Goal: Task Accomplishment & Management: Use online tool/utility

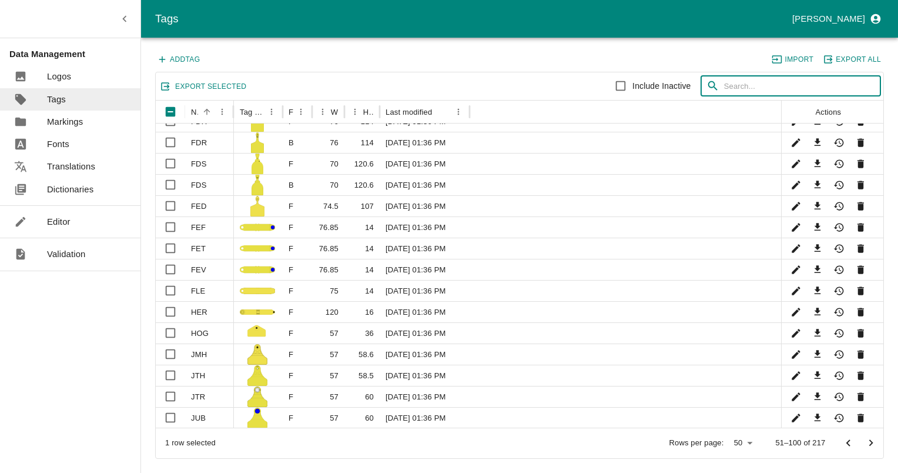
click at [757, 83] on input "text" at bounding box center [802, 86] width 157 height 21
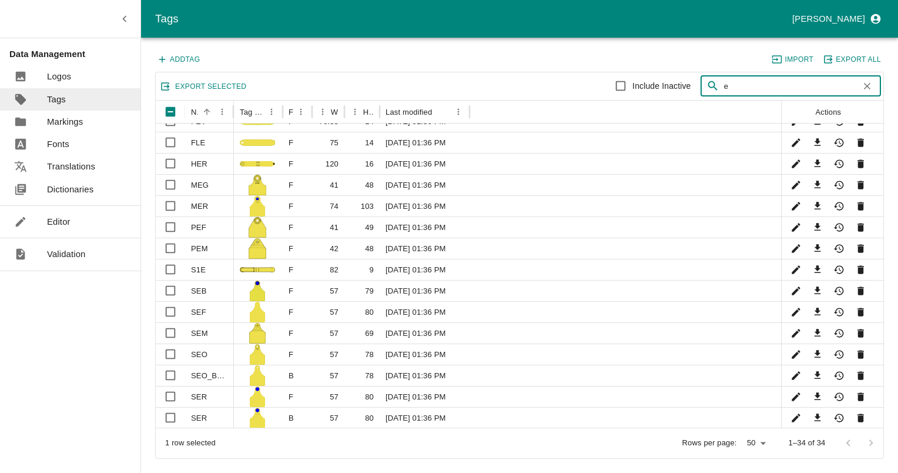
click at [725, 87] on input "e" at bounding box center [789, 86] width 131 height 21
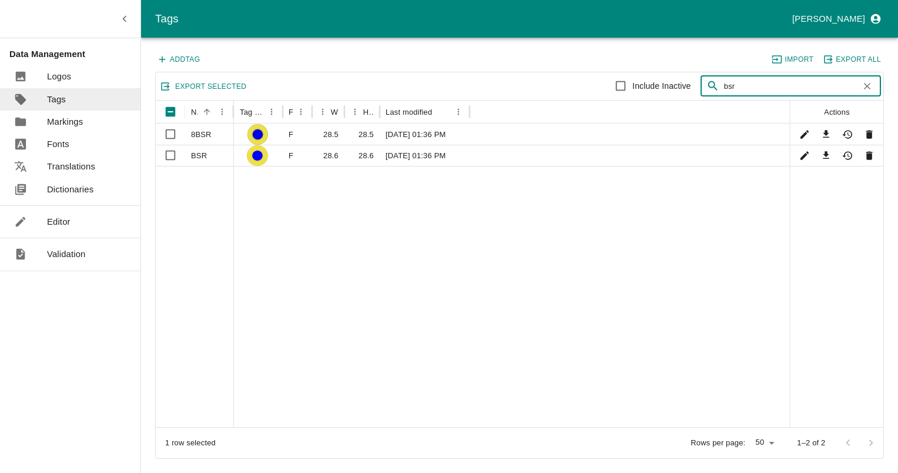
click at [728, 85] on input "bsr" at bounding box center [789, 86] width 131 height 21
click at [728, 83] on input "bsr" at bounding box center [789, 86] width 131 height 21
type input "bmr"
click at [75, 179] on link "Dictionaries" at bounding box center [70, 189] width 141 height 22
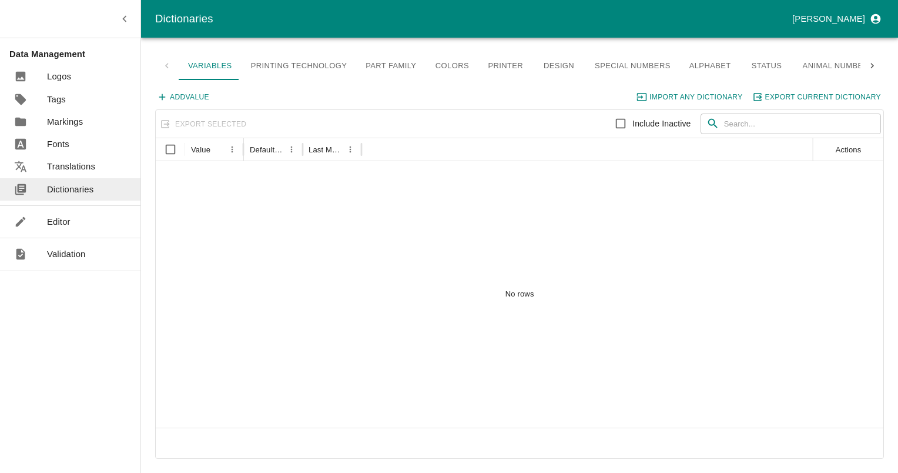
click at [410, 70] on link "Part Family" at bounding box center [390, 66] width 69 height 28
click at [447, 63] on link "Colors" at bounding box center [452, 66] width 53 height 28
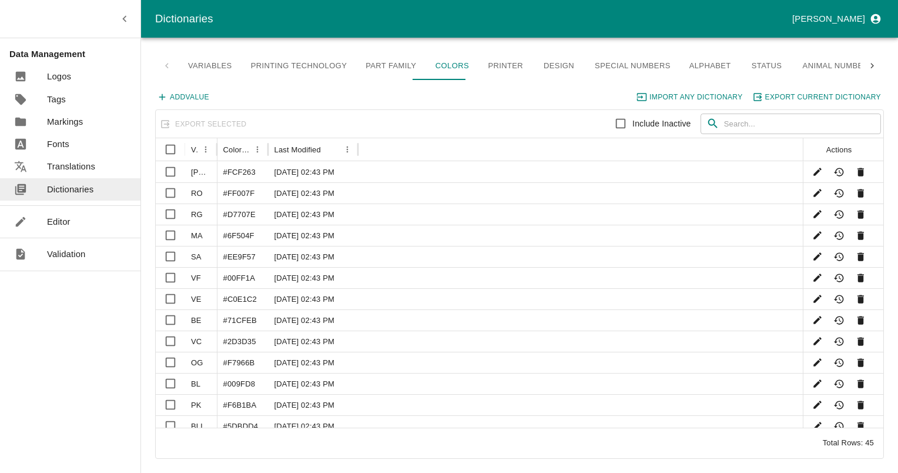
click at [218, 69] on link "Variables" at bounding box center [210, 66] width 63 height 28
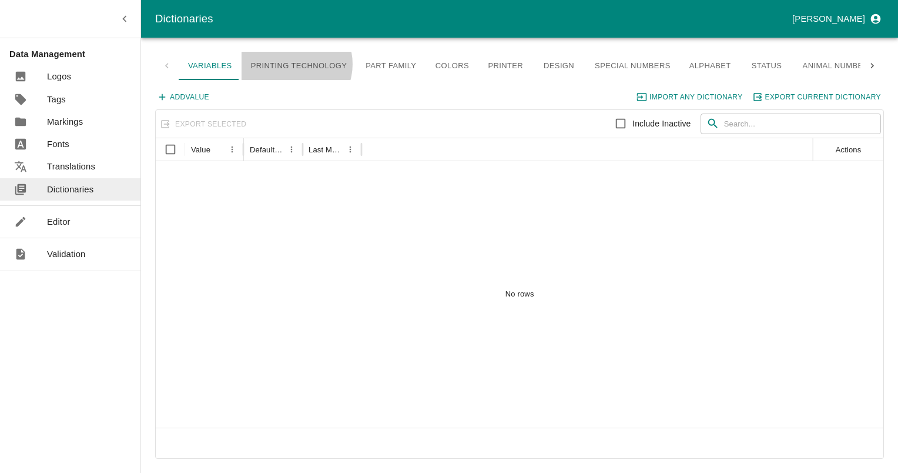
click at [289, 64] on link "Printing Technology" at bounding box center [299, 66] width 115 height 28
click at [853, 68] on link "Animal Number aliases" at bounding box center [854, 66] width 121 height 28
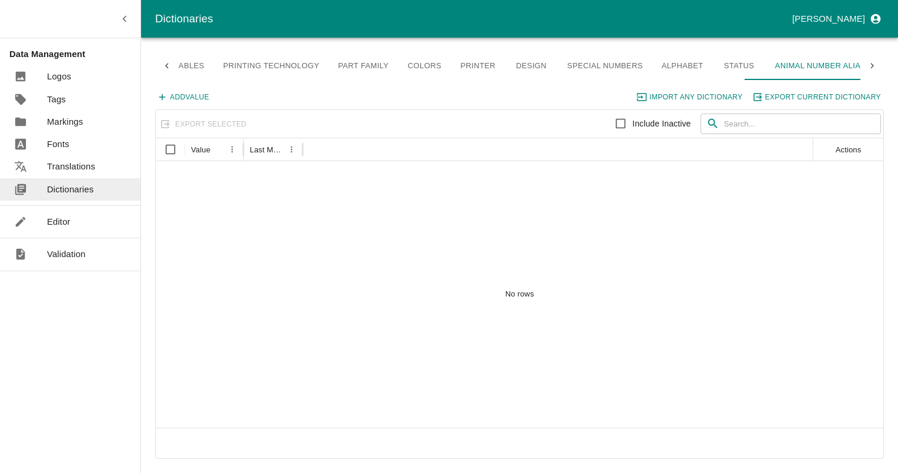
scroll to position [0, 28]
click at [877, 66] on icon at bounding box center [872, 66] width 11 height 11
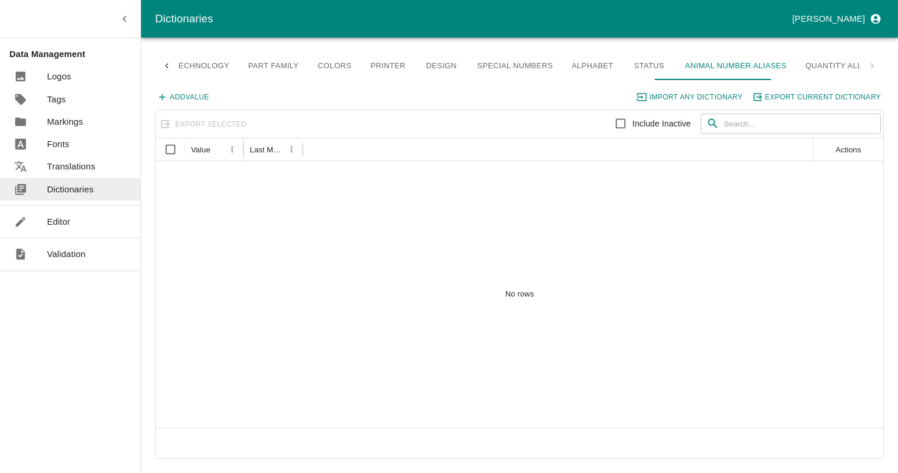
click at [877, 66] on div "Variables Printing Technology Part Family Colors Printer Design Special numbers…" at bounding box center [519, 66] width 729 height 28
click at [497, 70] on link "Special numbers" at bounding box center [515, 66] width 95 height 28
click at [419, 66] on link "Design" at bounding box center [441, 66] width 53 height 28
click at [370, 64] on link "Printer" at bounding box center [388, 66] width 54 height 28
click at [316, 61] on link "Colors" at bounding box center [334, 66] width 53 height 28
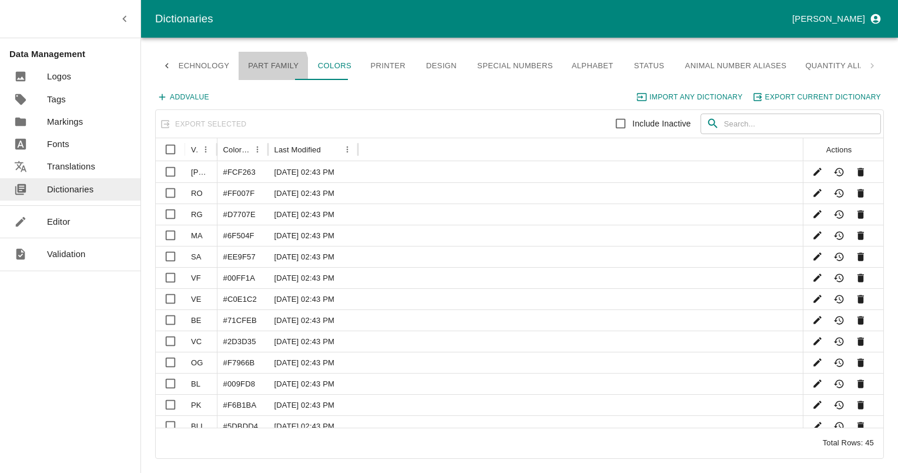
click at [254, 68] on link "Part Family" at bounding box center [273, 66] width 69 height 28
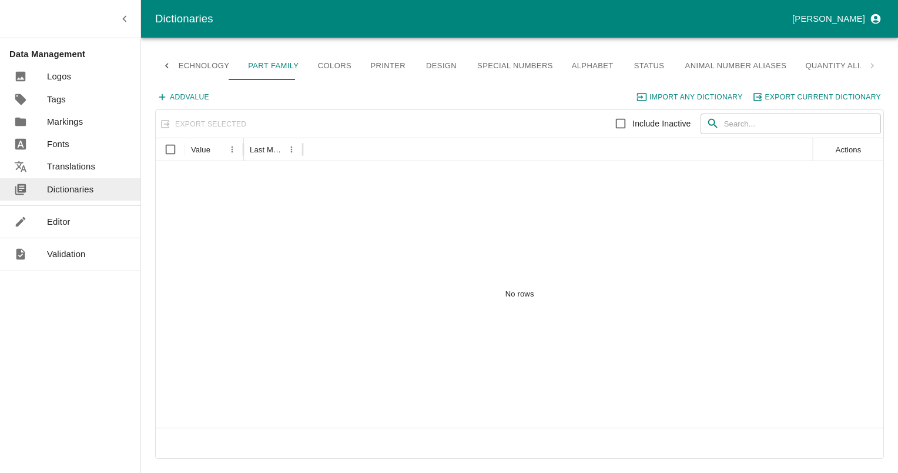
click at [166, 66] on icon at bounding box center [167, 66] width 11 height 11
click at [166, 66] on div "Variables Printing Technology Part Family Colors Printer Design Special numbers…" at bounding box center [519, 66] width 729 height 28
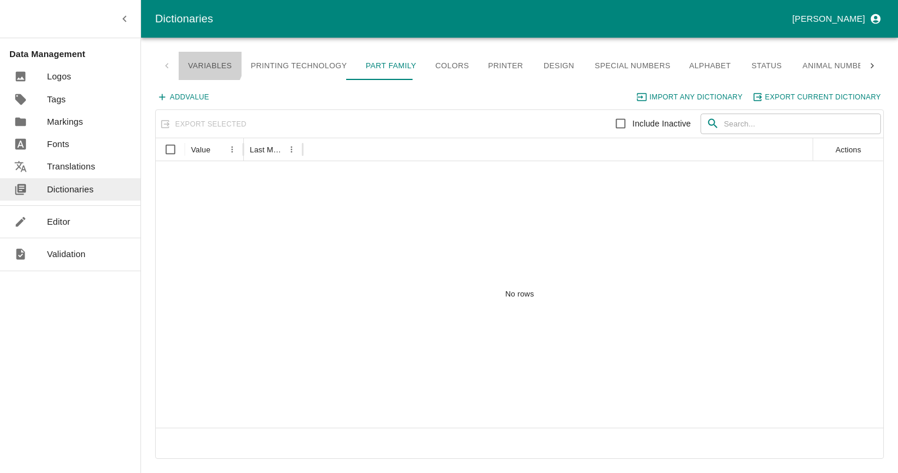
click at [205, 62] on link "Variables" at bounding box center [210, 66] width 63 height 28
click at [270, 59] on link "Printing Technology" at bounding box center [299, 66] width 115 height 28
click at [59, 256] on p "Validation" at bounding box center [66, 254] width 39 height 13
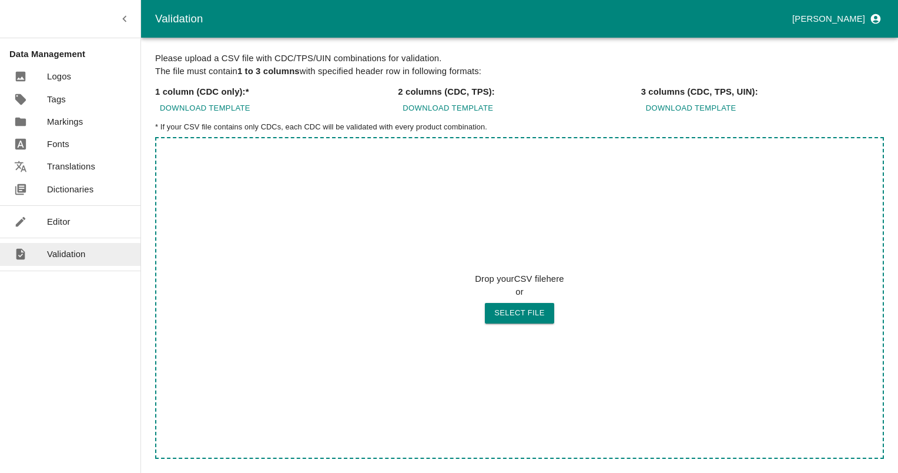
click at [49, 233] on ul "Editor" at bounding box center [70, 222] width 141 height 32
click at [54, 216] on p "Editor" at bounding box center [59, 221] width 24 height 13
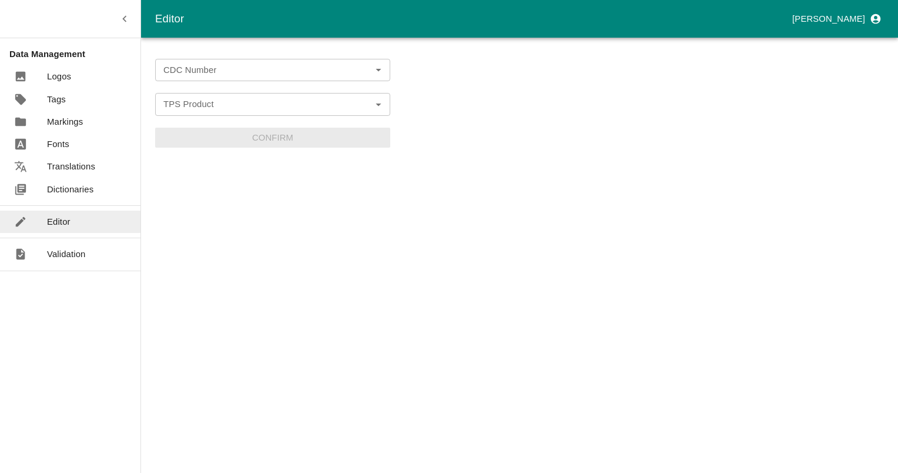
click at [216, 68] on input "CDC Number" at bounding box center [263, 69] width 209 height 15
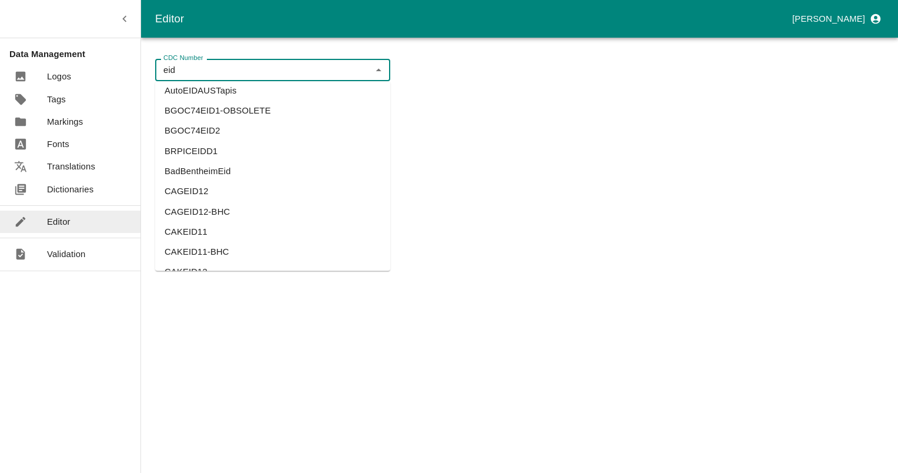
scroll to position [470, 0]
click at [195, 106] on li "BRPICEIDD1" at bounding box center [272, 109] width 235 height 20
type input "BRPICEIDD1"
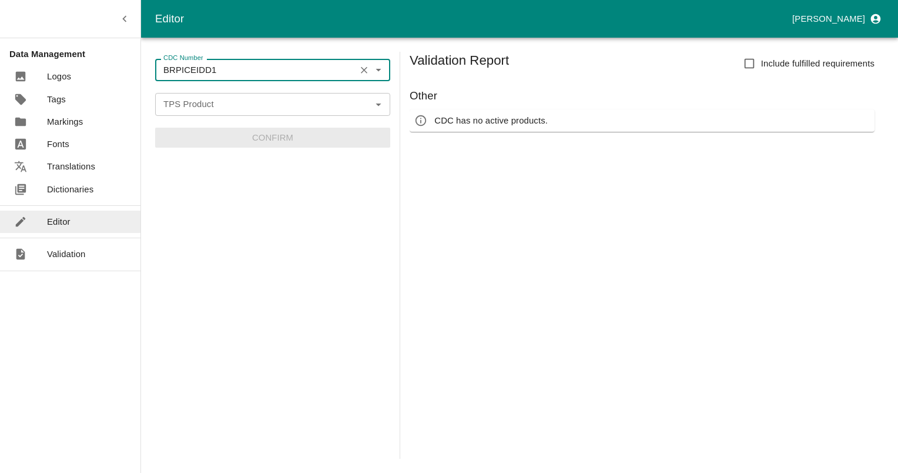
click at [319, 74] on input "BRPICEIDD1" at bounding box center [255, 69] width 193 height 15
drag, startPoint x: 360, startPoint y: 69, endPoint x: 335, endPoint y: 78, distance: 27.3
click at [360, 69] on icon "Clear" at bounding box center [364, 70] width 11 height 11
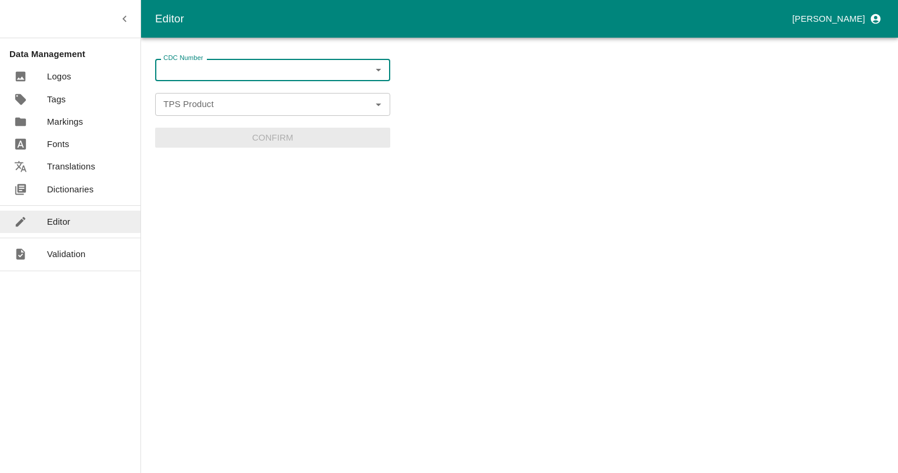
click at [329, 76] on input "CDC Number" at bounding box center [263, 69] width 209 height 15
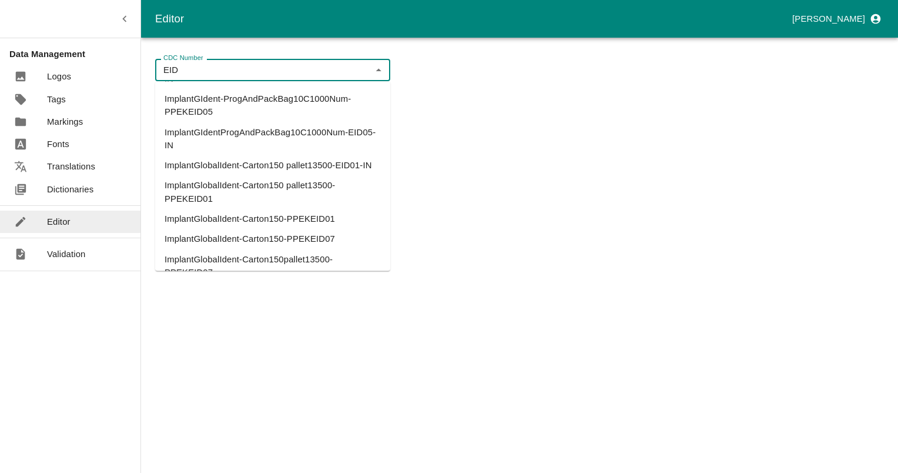
scroll to position [3306, 0]
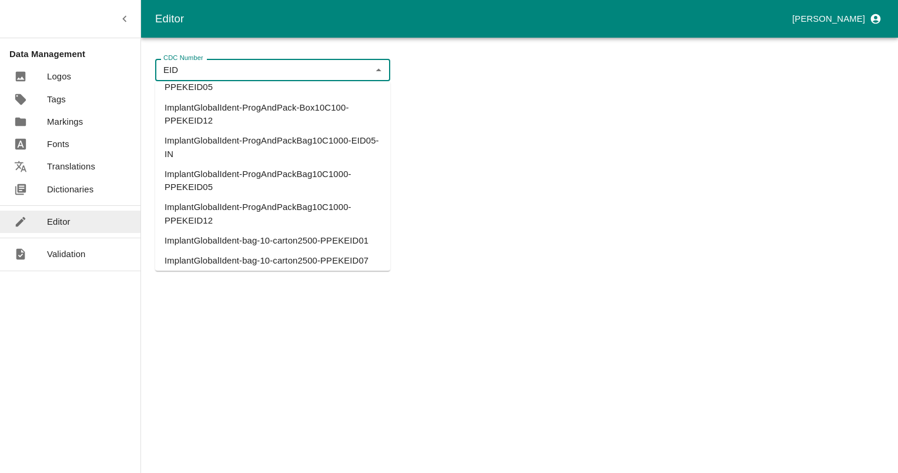
click at [282, 98] on li "ImplantGlobalIdent-ProgAndPack-Box10C100-PPEKEID05" at bounding box center [272, 81] width 235 height 34
type input "ImplantGlobalIdent-ProgAndPack-Box10C100-PPEKEID05"
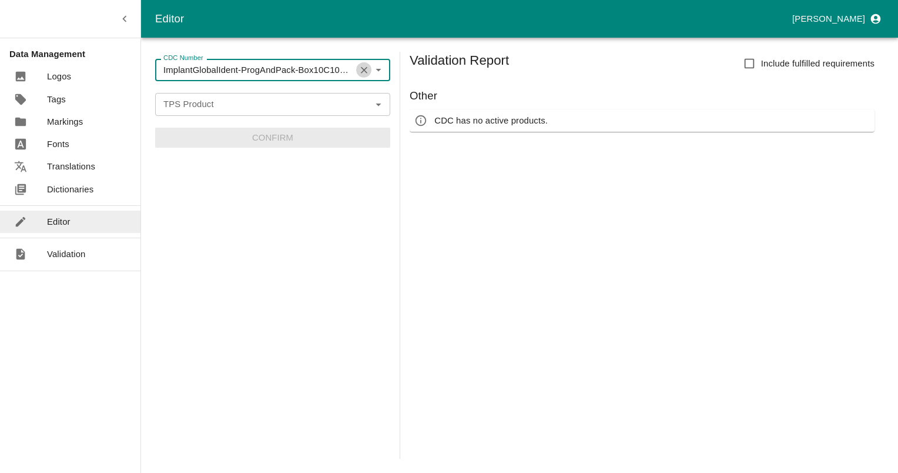
click at [357, 70] on button "Clear" at bounding box center [364, 70] width 16 height 16
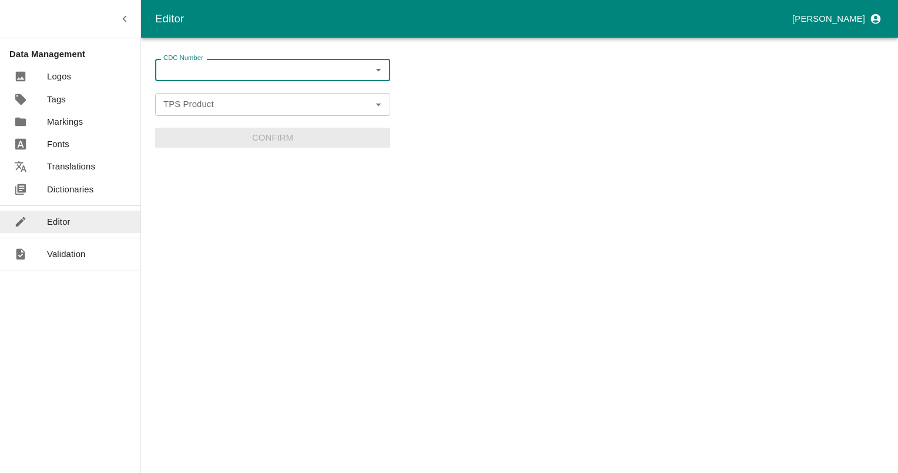
click at [326, 78] on input "CDC Number" at bounding box center [263, 69] width 209 height 15
click at [353, 65] on input "EDI" at bounding box center [263, 69] width 209 height 15
click at [173, 71] on input "EDI" at bounding box center [263, 69] width 209 height 15
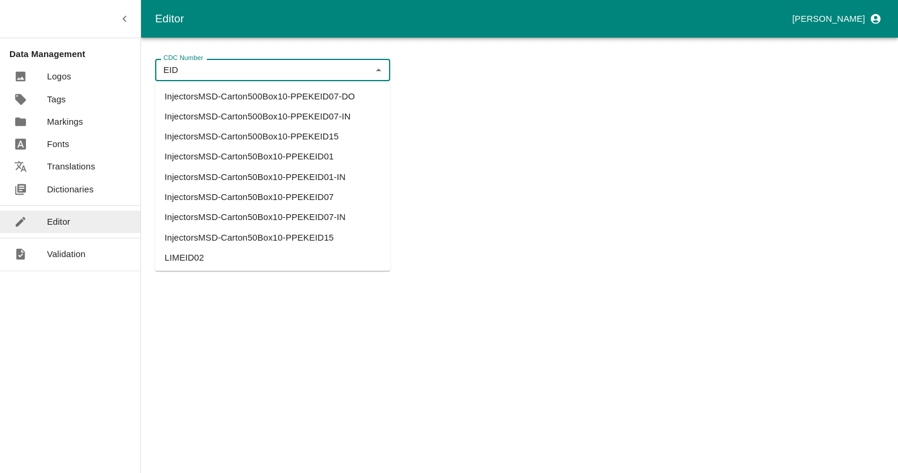
scroll to position [4840, 0]
type input "EID"
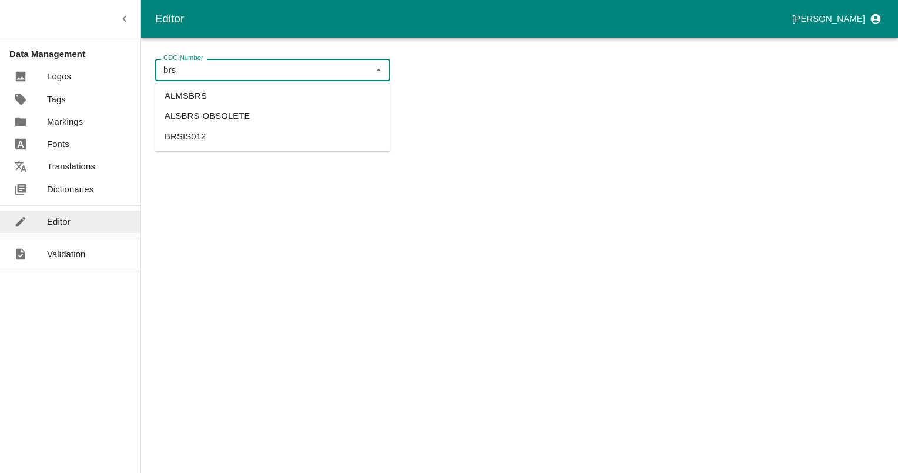
click at [196, 132] on li "BRSIS012" at bounding box center [272, 136] width 235 height 20
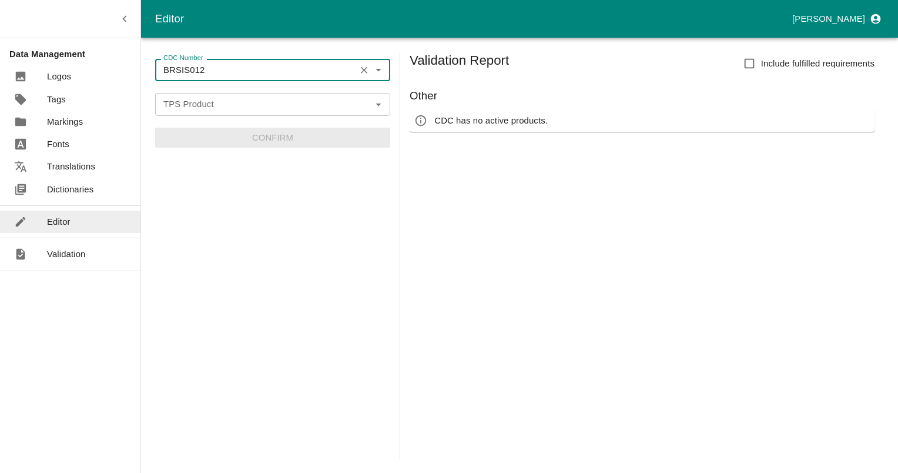
type input "BRSIS012"
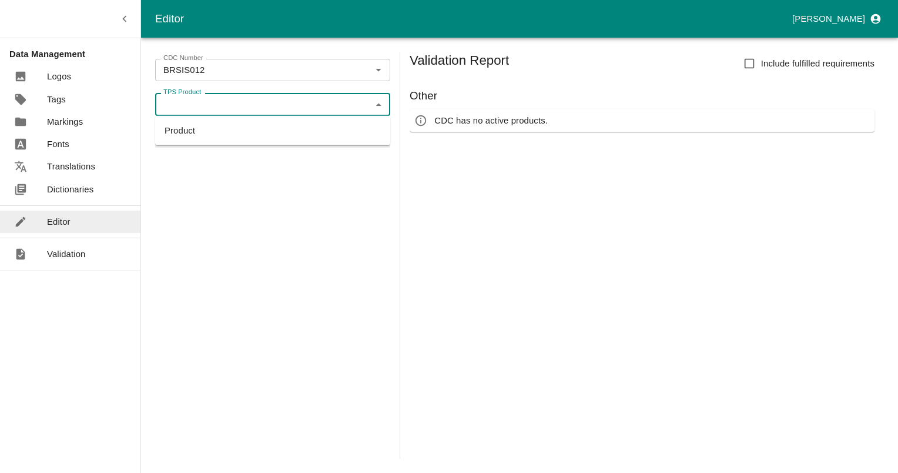
drag, startPoint x: 359, startPoint y: 105, endPoint x: 334, endPoint y: 112, distance: 25.5
click at [360, 105] on input "TPS Product" at bounding box center [263, 103] width 209 height 15
click at [205, 128] on li "Product" at bounding box center [272, 131] width 235 height 20
type input "Product"
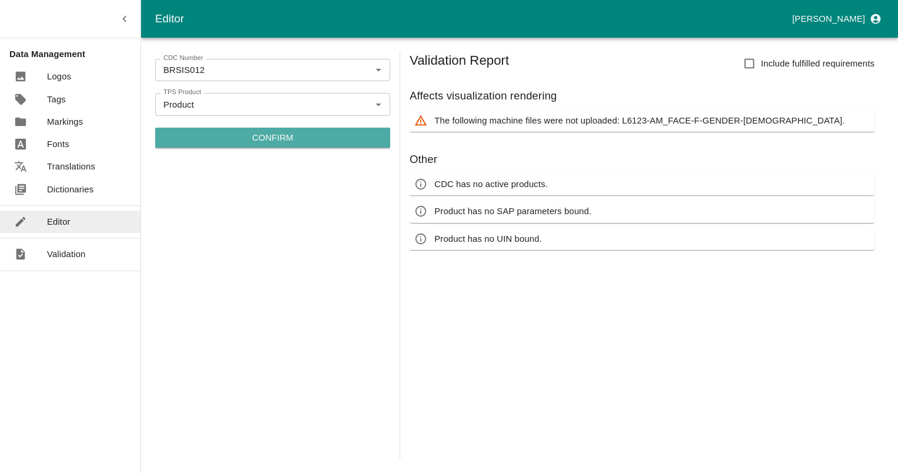
click at [272, 136] on p "Confirm" at bounding box center [272, 137] width 41 height 13
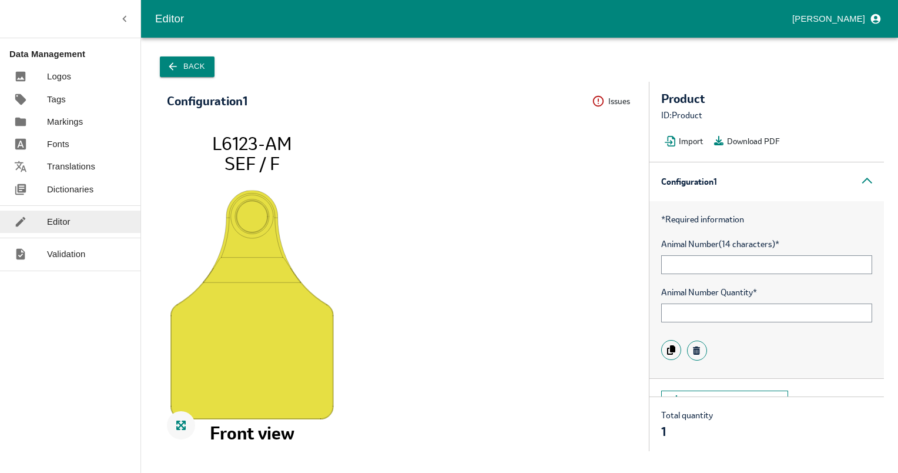
drag, startPoint x: 225, startPoint y: 165, endPoint x: 284, endPoint y: 176, distance: 60.4
click at [284, 176] on icon "L6123-AM SEF / F Front view" at bounding box center [402, 286] width 470 height 306
click at [176, 68] on icon "button" at bounding box center [173, 67] width 12 height 12
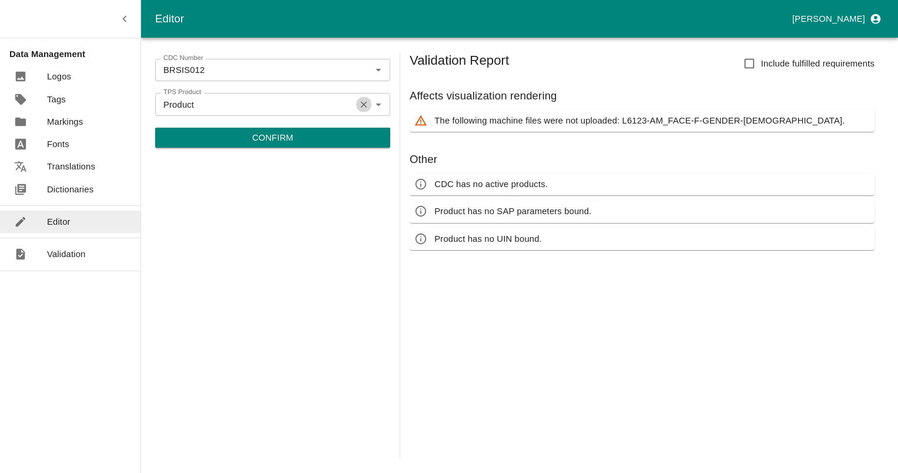
click at [362, 102] on icon "Clear" at bounding box center [364, 104] width 11 height 11
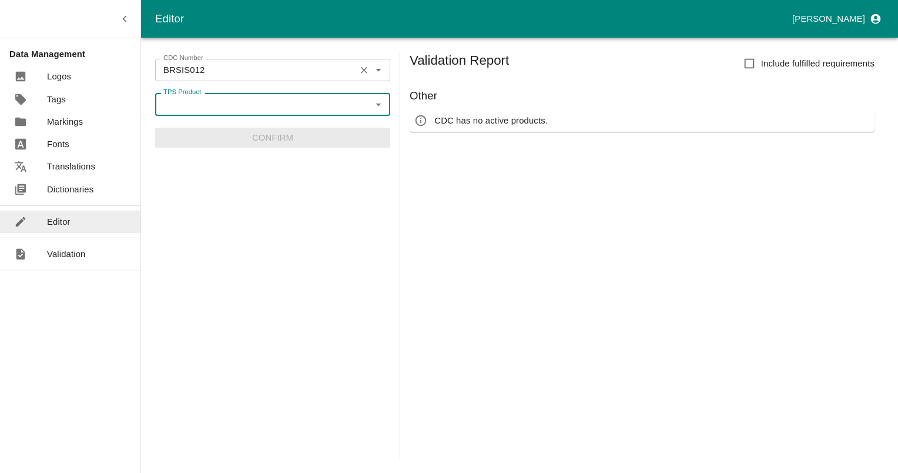
drag, startPoint x: 369, startPoint y: 66, endPoint x: 346, endPoint y: 71, distance: 23.4
click at [370, 66] on button "Clear" at bounding box center [364, 70] width 16 height 16
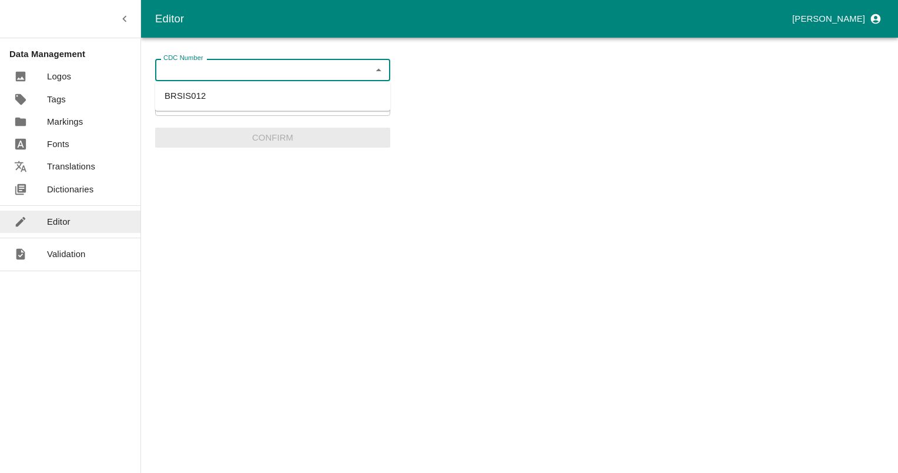
click at [288, 69] on input "CDC Number" at bounding box center [263, 69] width 209 height 15
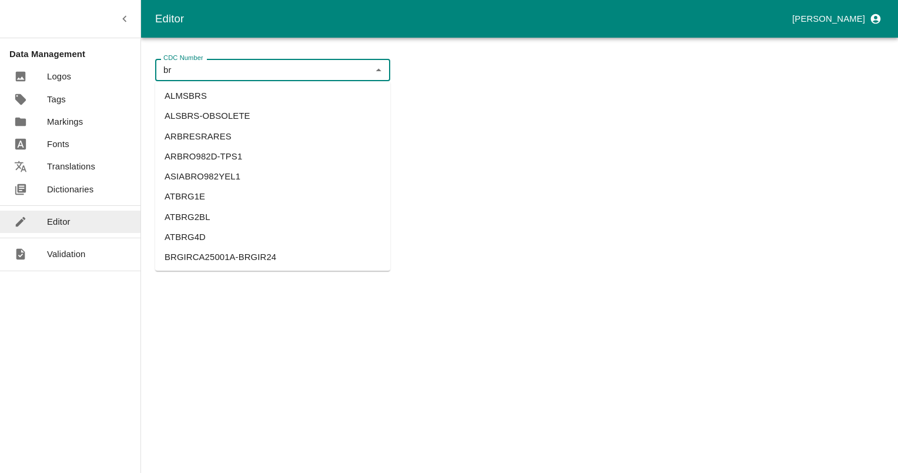
type input "b"
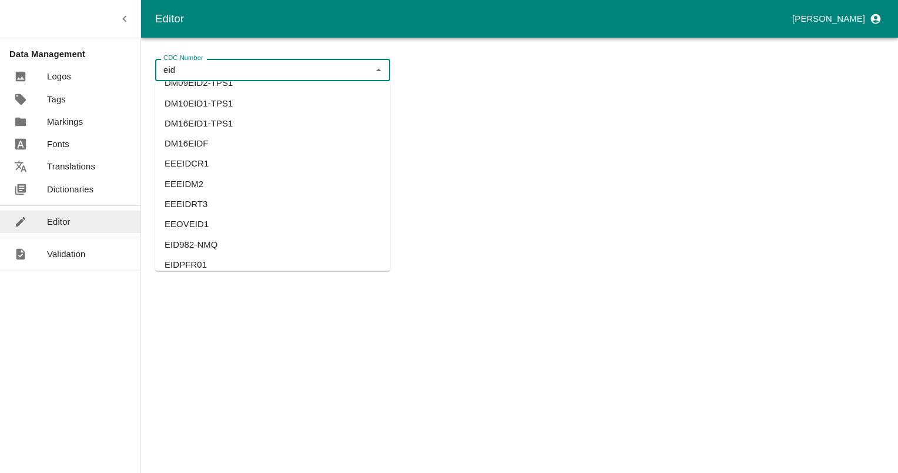
scroll to position [1470, 0]
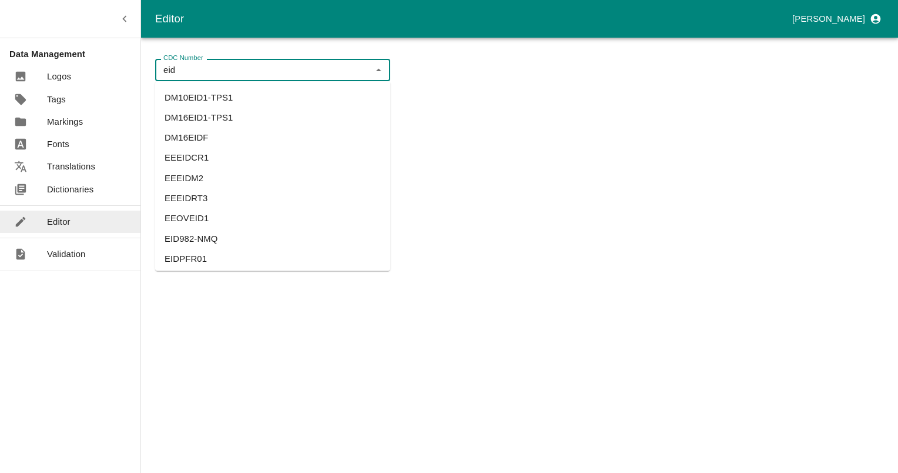
click at [186, 259] on li "EIDPFR01" at bounding box center [272, 259] width 235 height 20
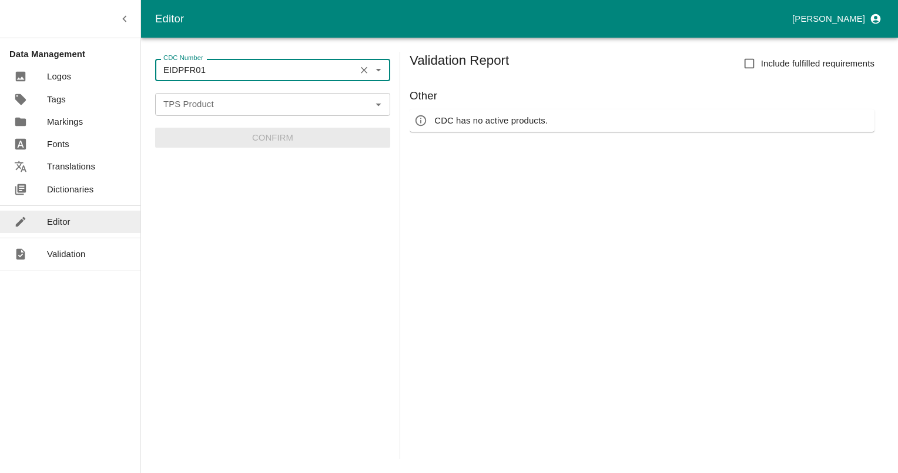
type input "EIDPFR01"
click at [355, 103] on input "TPS Product" at bounding box center [263, 103] width 209 height 15
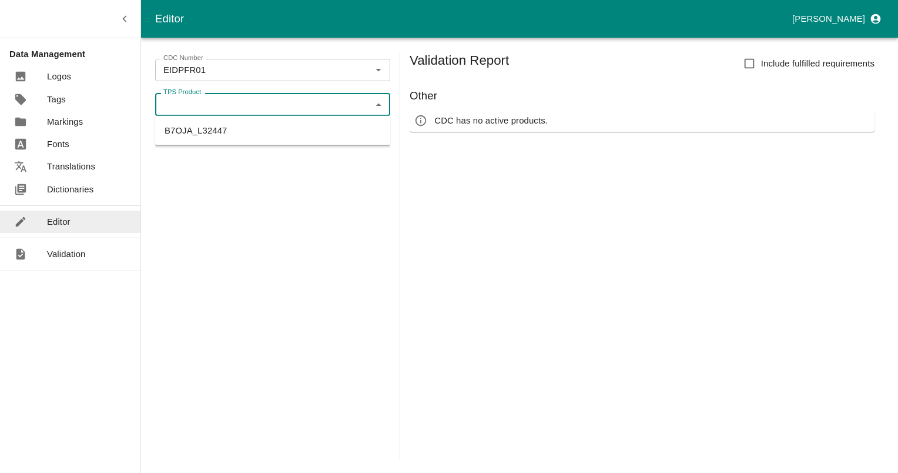
click at [195, 135] on li "B7OJA_L32447" at bounding box center [272, 131] width 235 height 20
type input "B7OJA_L32447"
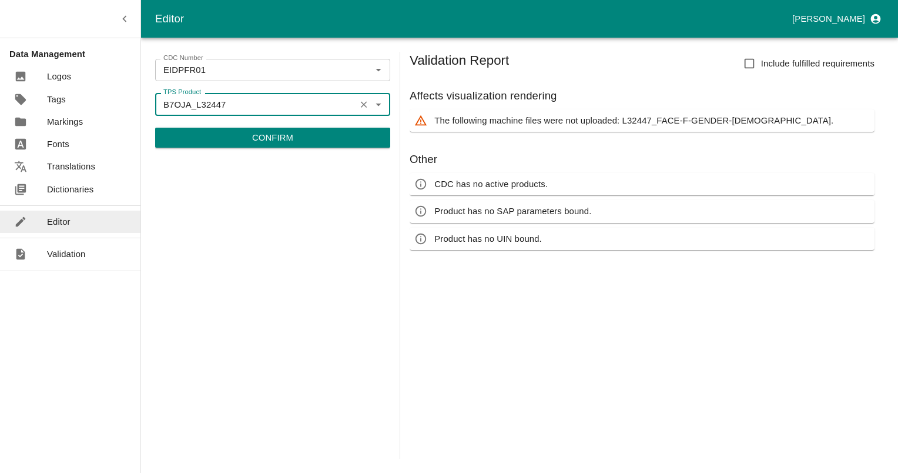
click at [284, 141] on p "Confirm" at bounding box center [272, 137] width 41 height 13
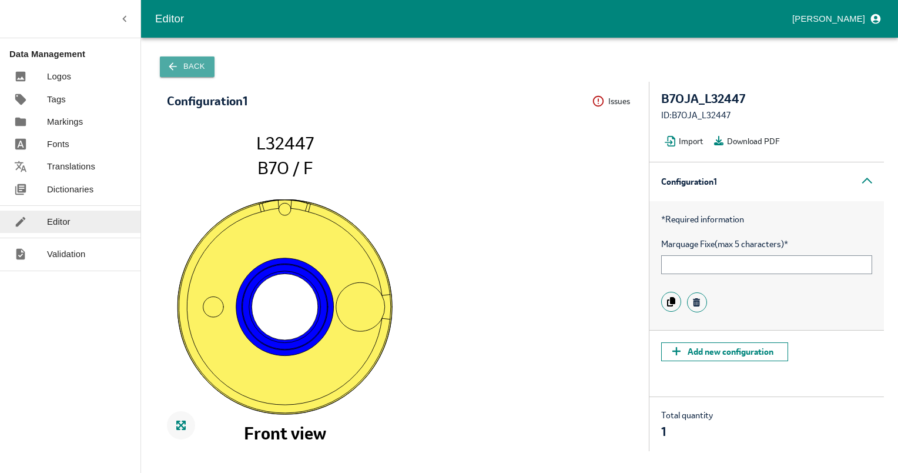
click at [177, 71] on icon "button" at bounding box center [173, 67] width 12 height 12
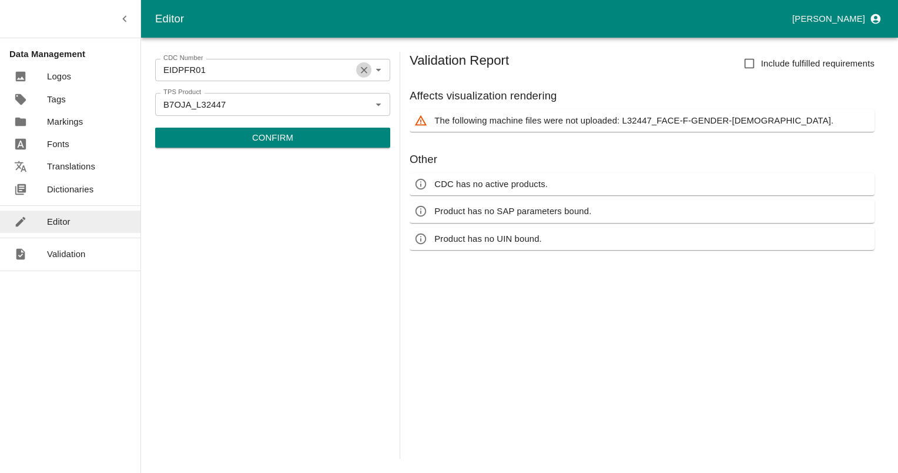
click at [362, 69] on icon "Clear" at bounding box center [364, 70] width 11 height 11
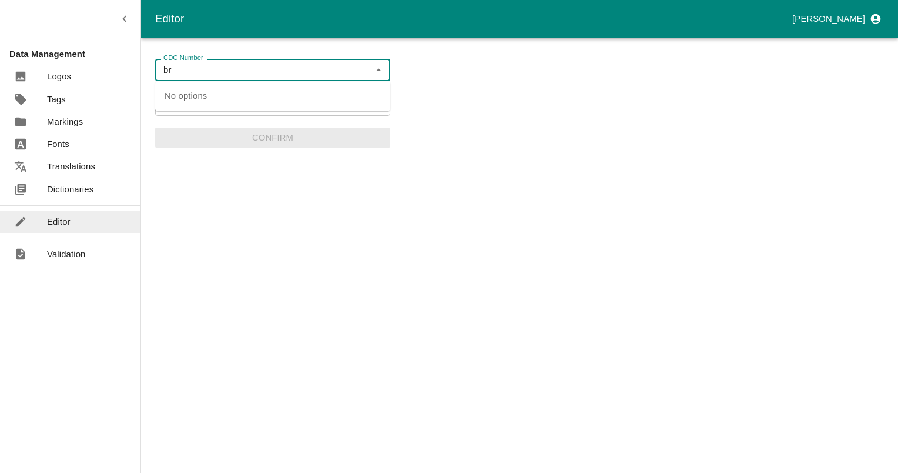
type input "b"
type input "B"
type input "o"
type input "BRO"
click at [357, 72] on input "BRO" at bounding box center [263, 69] width 209 height 15
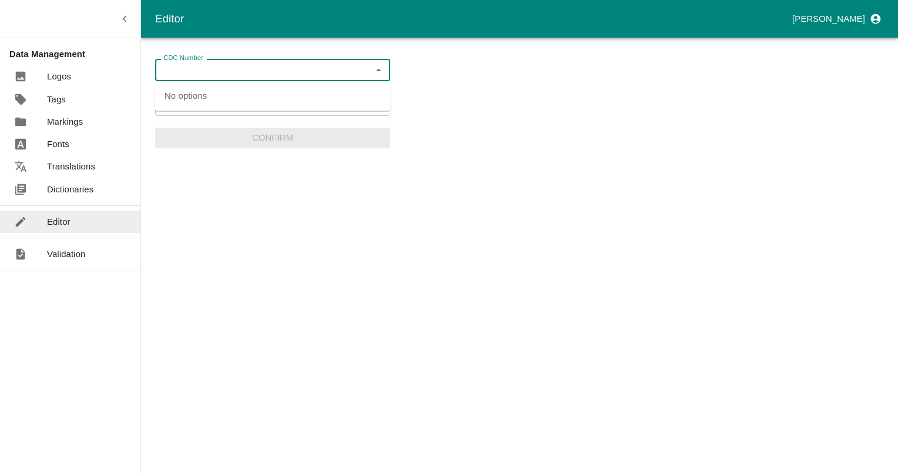
click at [403, 209] on div "CDC Number CDC Number TPS Product B7OJA_L32447 TPS Product Confirm" at bounding box center [519, 255] width 729 height 407
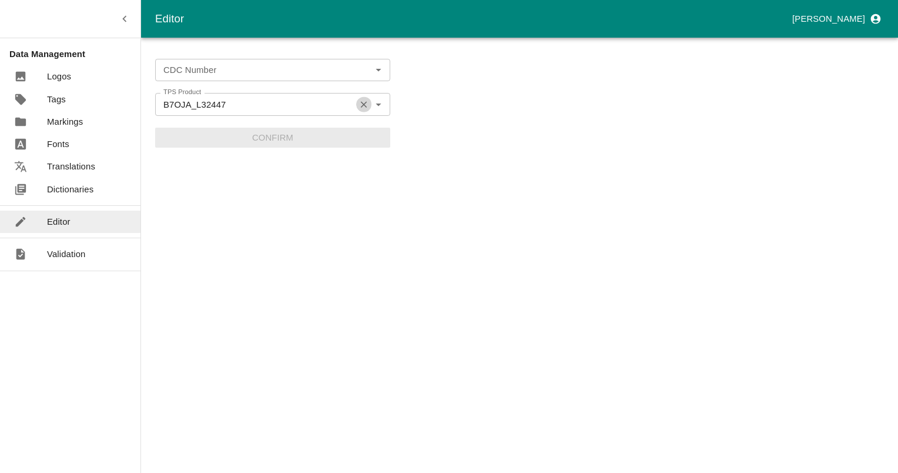
drag, startPoint x: 367, startPoint y: 105, endPoint x: 312, endPoint y: 92, distance: 56.8
click at [367, 105] on icon "Clear" at bounding box center [364, 104] width 11 height 11
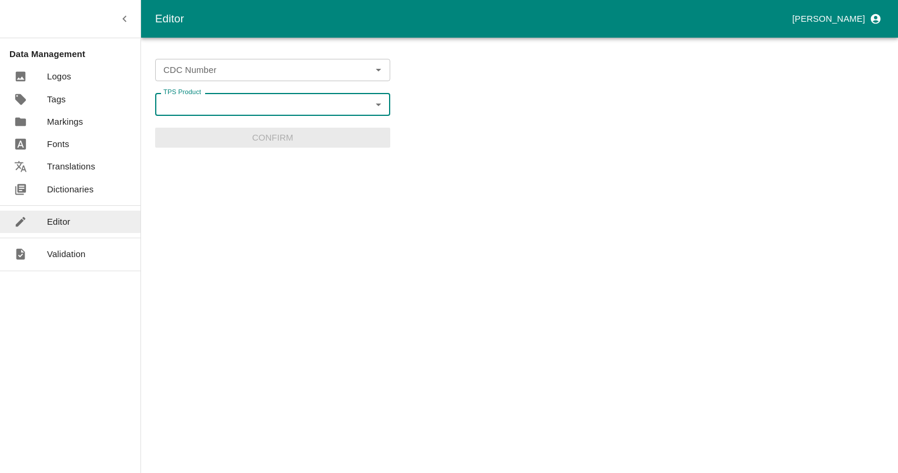
click at [295, 76] on input "CDC Number" at bounding box center [263, 69] width 209 height 15
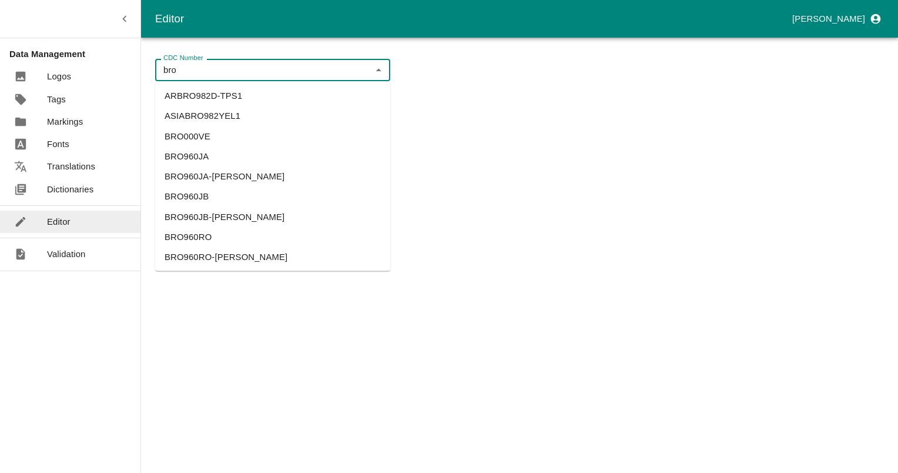
click at [180, 231] on li "BRO960RO" at bounding box center [272, 237] width 235 height 20
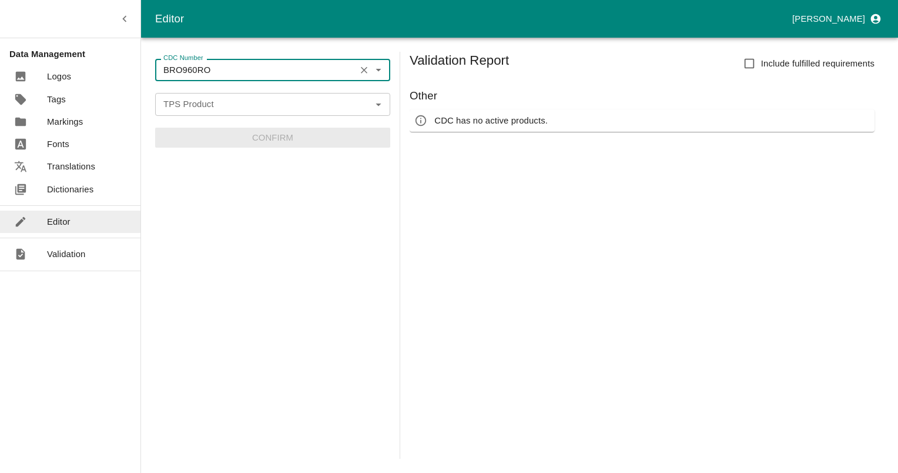
click at [249, 103] on input "TPS Product" at bounding box center [263, 103] width 209 height 15
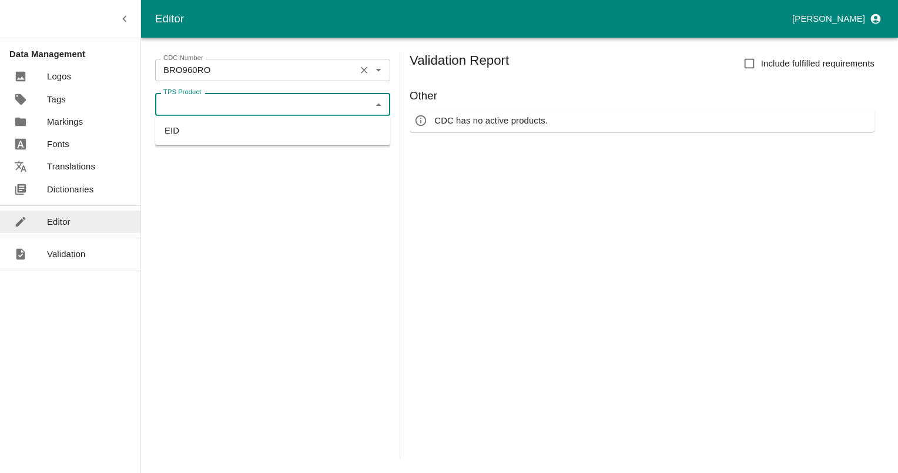
click at [243, 80] on div "BRO960RO CDC Number" at bounding box center [272, 70] width 235 height 22
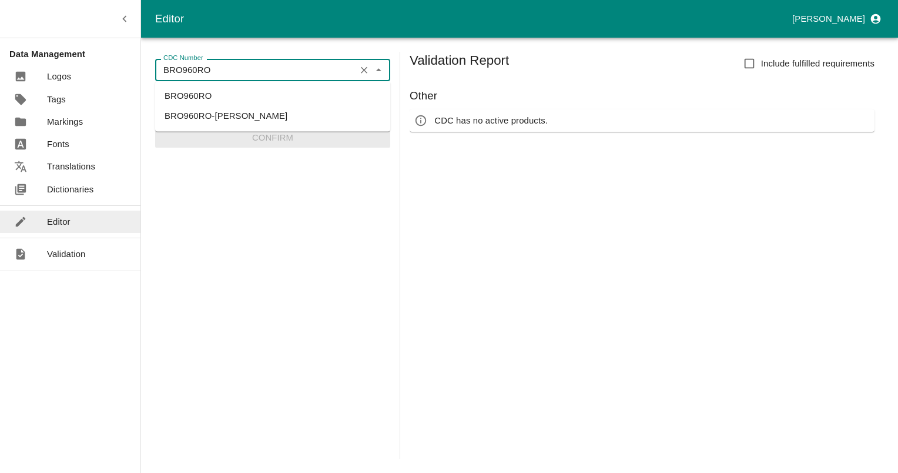
click at [246, 71] on input "BRO960RO" at bounding box center [255, 69] width 193 height 15
click at [233, 117] on li "BRO960RO-[PERSON_NAME]" at bounding box center [272, 116] width 235 height 20
click at [260, 72] on input "BRO960RO-[PERSON_NAME]" at bounding box center [255, 69] width 193 height 15
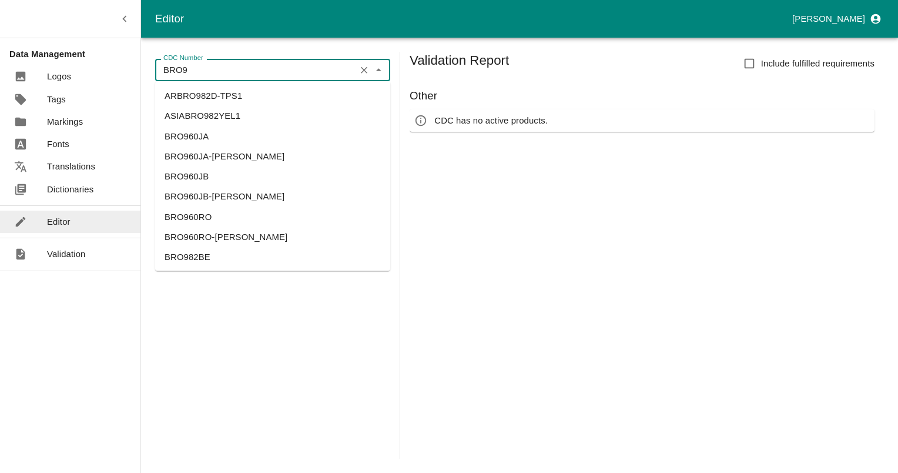
click at [201, 129] on li "BRO960JA" at bounding box center [272, 136] width 235 height 20
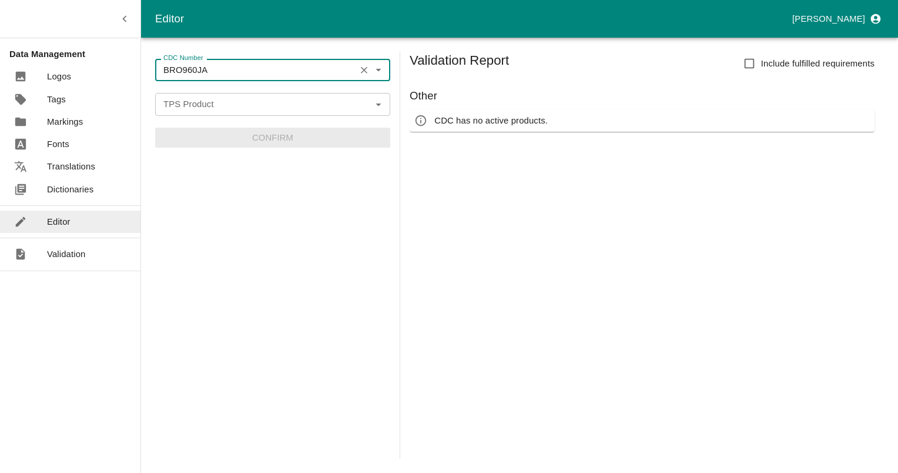
type input "BRO960JA"
click at [209, 101] on input "TPS Product" at bounding box center [263, 103] width 209 height 15
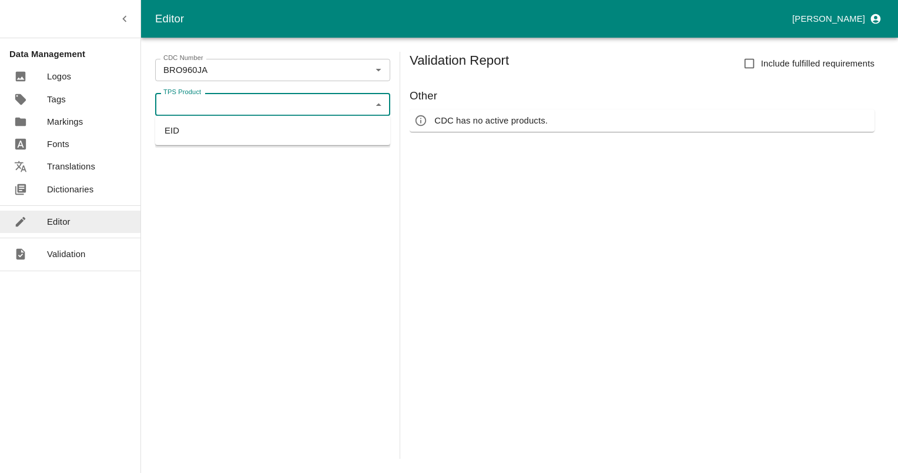
click at [177, 130] on li "EID" at bounding box center [272, 131] width 235 height 20
type input "EID"
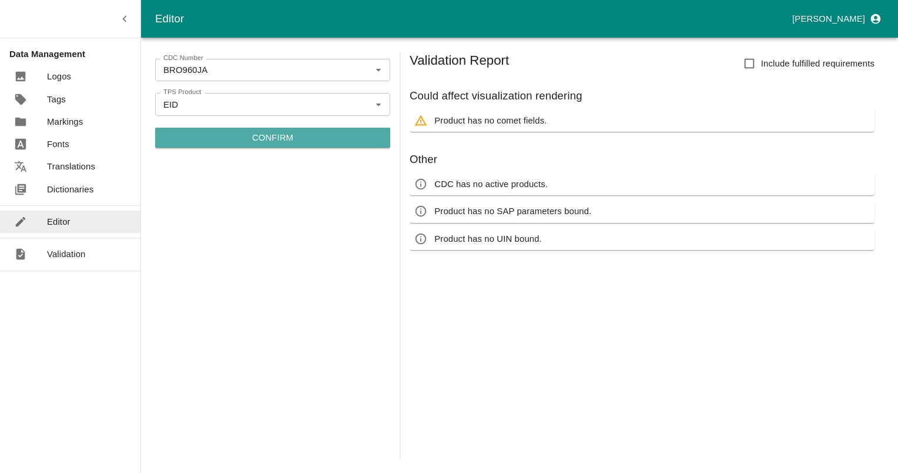
click at [279, 139] on p "Confirm" at bounding box center [272, 137] width 41 height 13
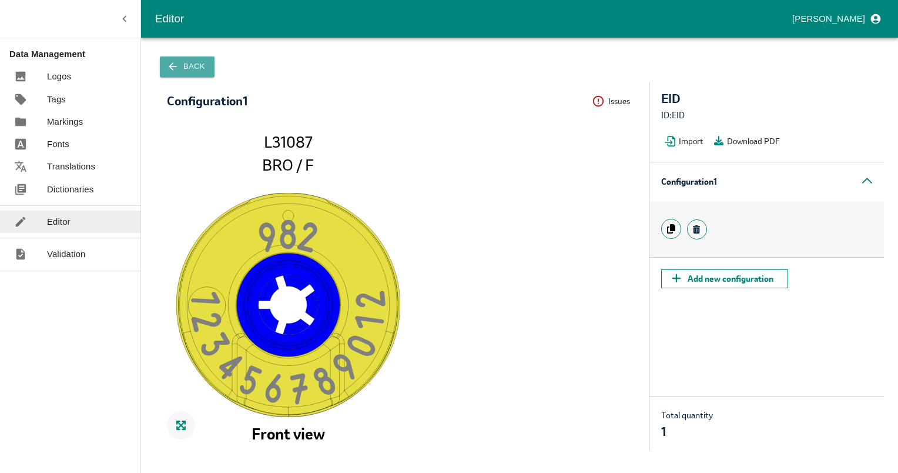
click at [169, 71] on icon "button" at bounding box center [173, 67] width 12 height 12
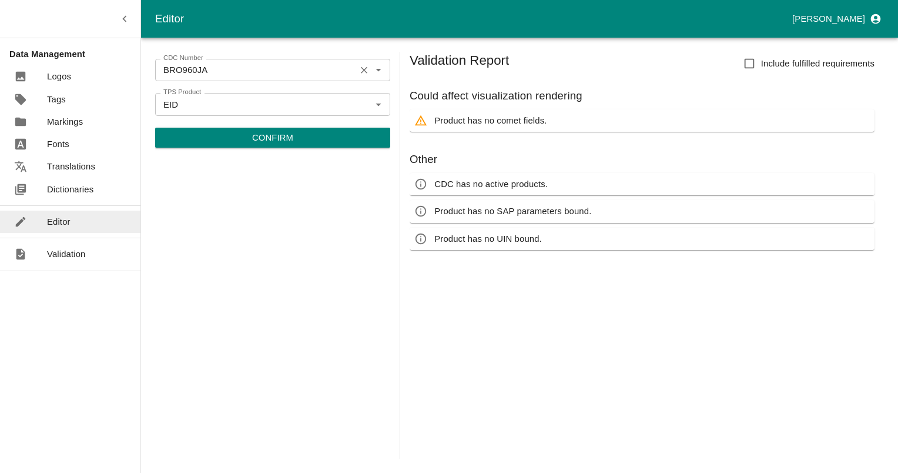
click at [365, 65] on icon "Clear" at bounding box center [364, 70] width 11 height 11
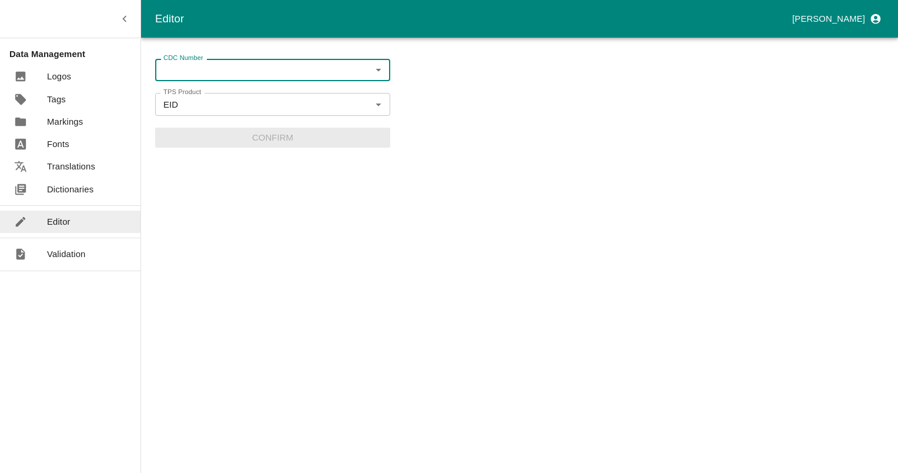
click at [379, 71] on icon "Open" at bounding box center [378, 70] width 13 height 13
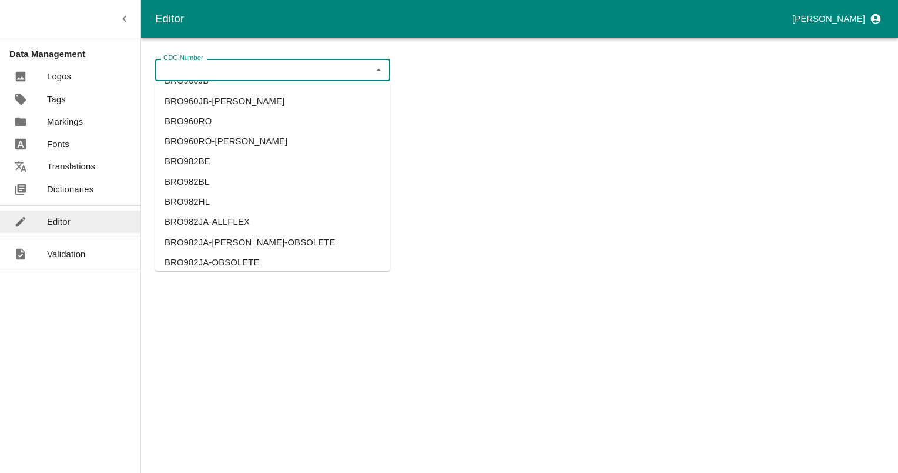
scroll to position [941, 0]
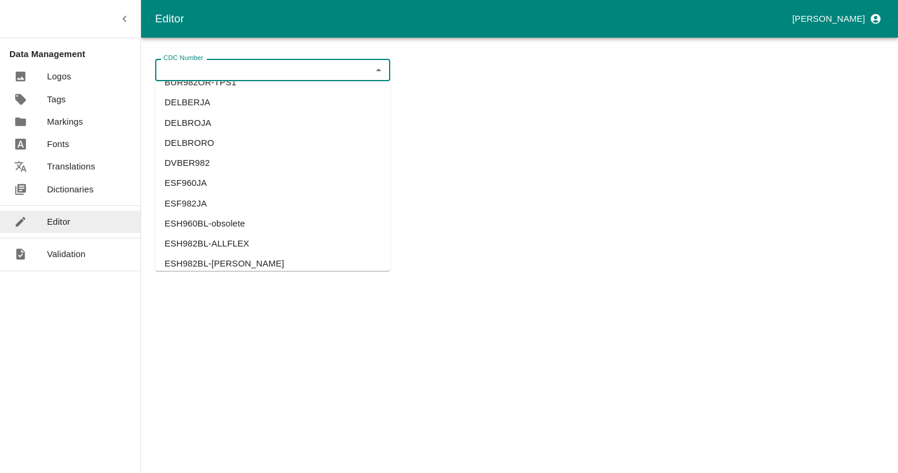
click at [226, 244] on li "ESH982BL-ALLFLEX" at bounding box center [272, 244] width 235 height 20
type input "ESH982BL-ALLFLEX"
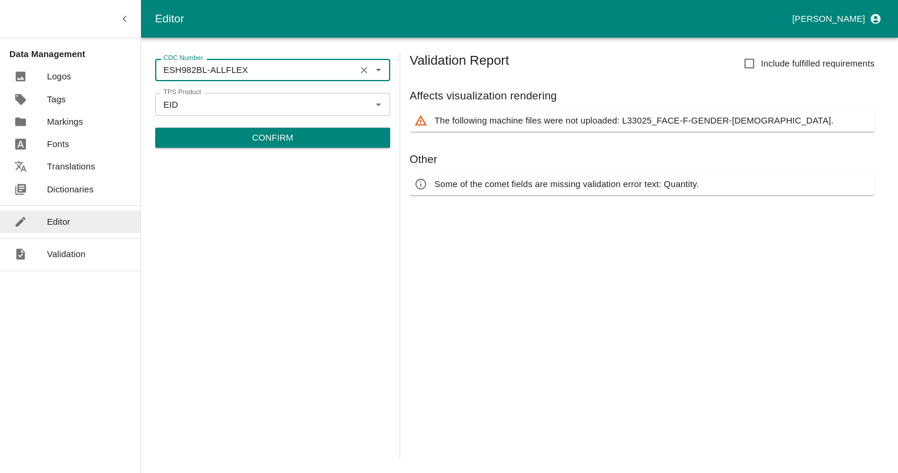
click at [269, 133] on p "Confirm" at bounding box center [272, 137] width 41 height 13
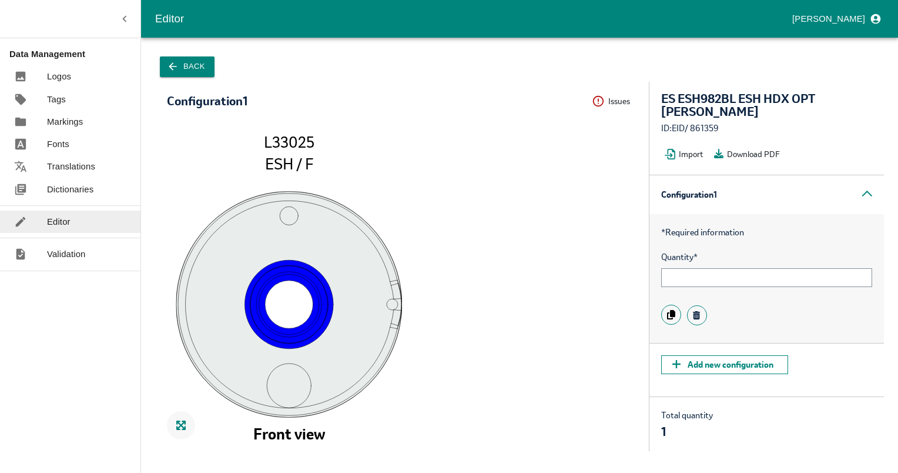
drag, startPoint x: 266, startPoint y: 161, endPoint x: 295, endPoint y: 165, distance: 29.6
click at [295, 165] on tspan "ESH / F" at bounding box center [289, 163] width 48 height 19
click at [185, 62] on button "Back" at bounding box center [187, 66] width 55 height 21
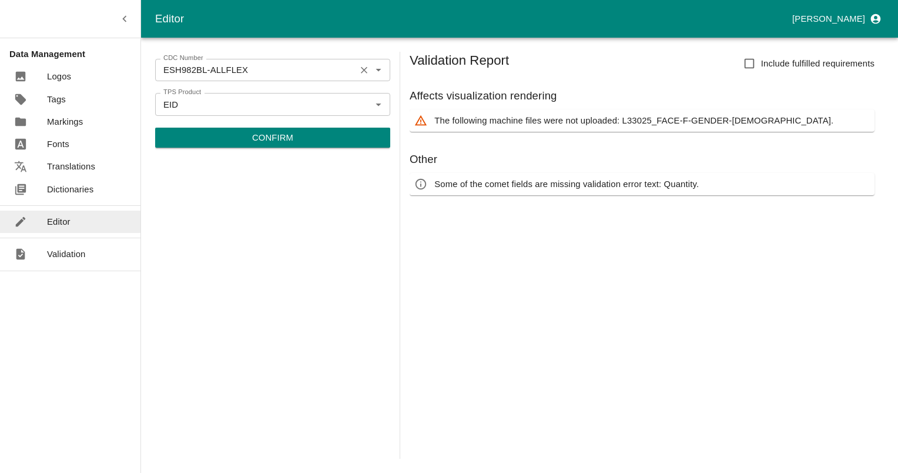
click at [359, 71] on icon "Clear" at bounding box center [364, 70] width 11 height 11
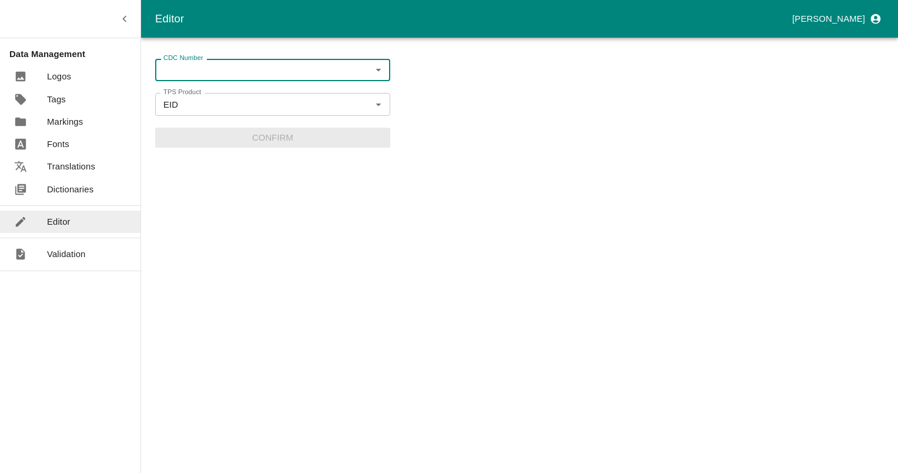
click at [298, 78] on input "CDC Number" at bounding box center [263, 69] width 209 height 15
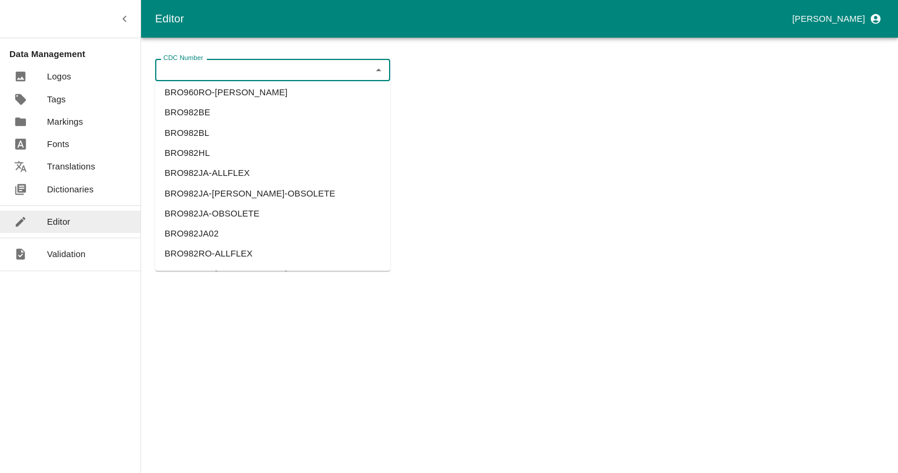
scroll to position [588, 0]
click at [187, 236] on li "BRO982JA02" at bounding box center [272, 234] width 235 height 20
type input "BRO982JA02"
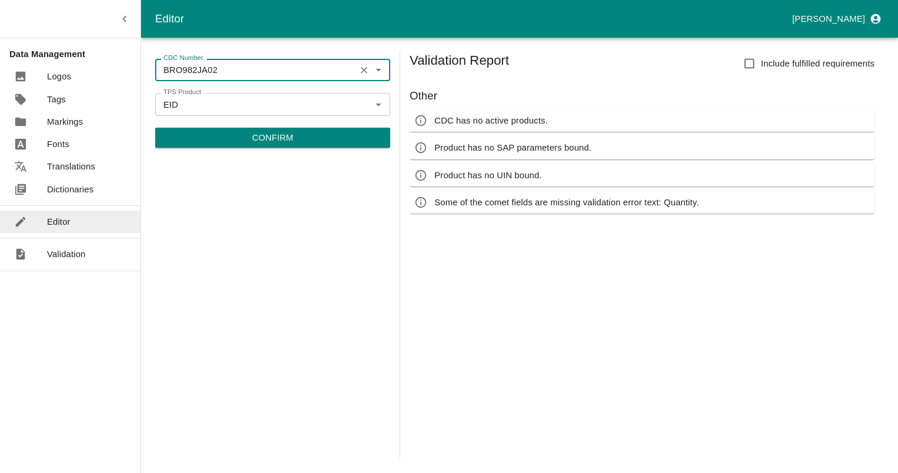
click at [249, 145] on button "Confirm" at bounding box center [272, 138] width 235 height 20
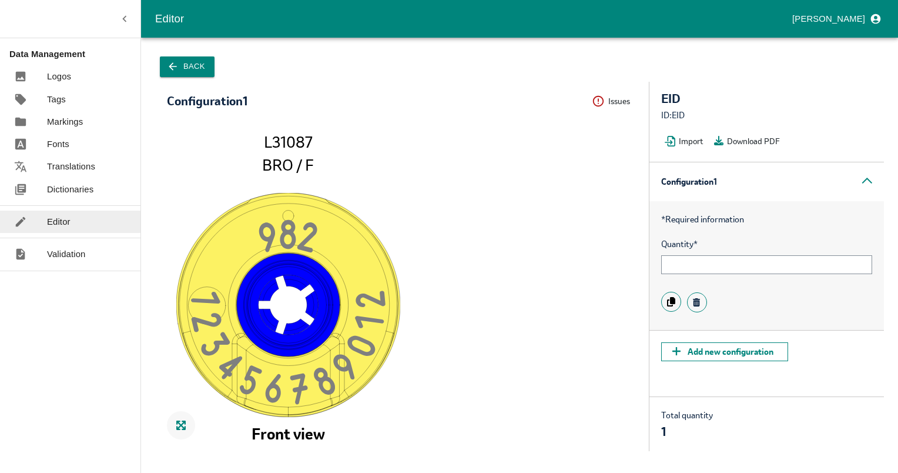
drag, startPoint x: 263, startPoint y: 165, endPoint x: 316, endPoint y: 167, distance: 53.0
click at [316, 167] on icon "98 2 12345678901 2 L31087 BRO / F Front view" at bounding box center [402, 286] width 470 height 306
click at [179, 71] on button "Back" at bounding box center [187, 66] width 55 height 21
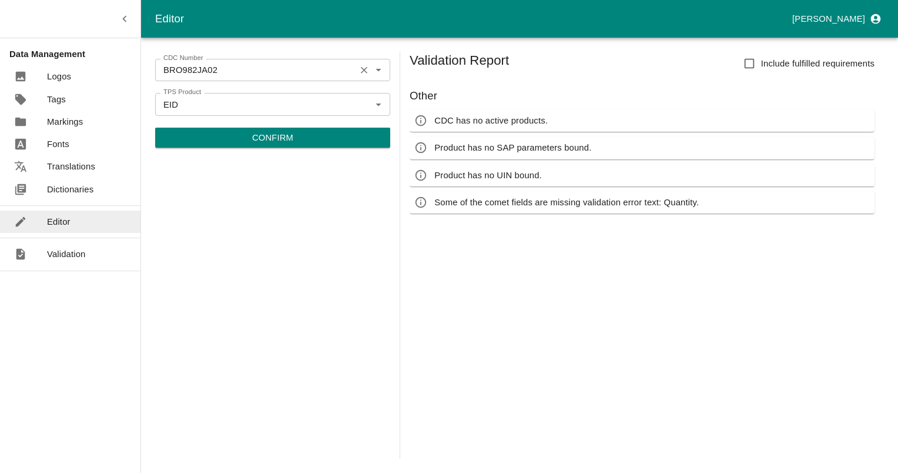
click at [364, 69] on icon "Clear" at bounding box center [364, 70] width 11 height 11
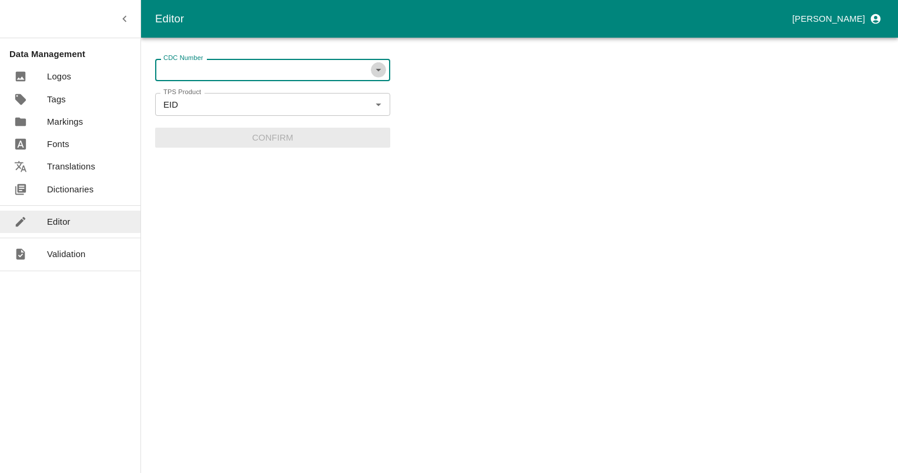
click at [376, 71] on icon "Open" at bounding box center [378, 70] width 13 height 13
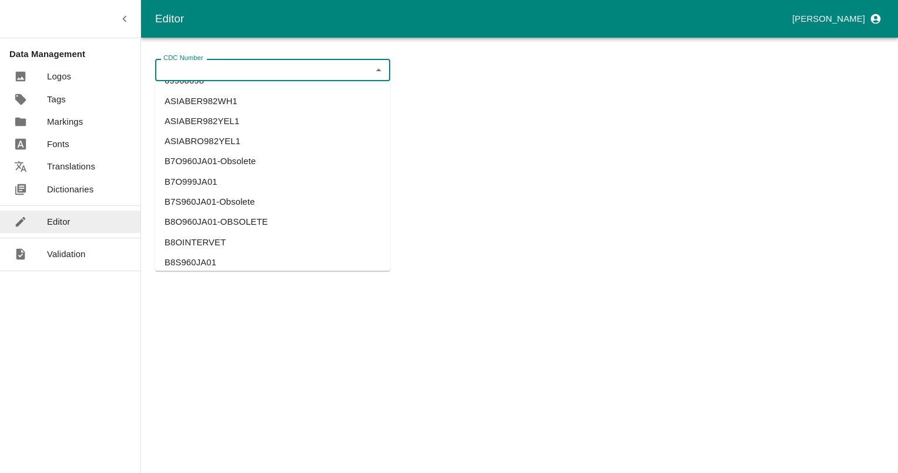
scroll to position [235, 0]
click at [186, 266] on li "BER982JA" at bounding box center [272, 264] width 235 height 20
type input "BER982JA"
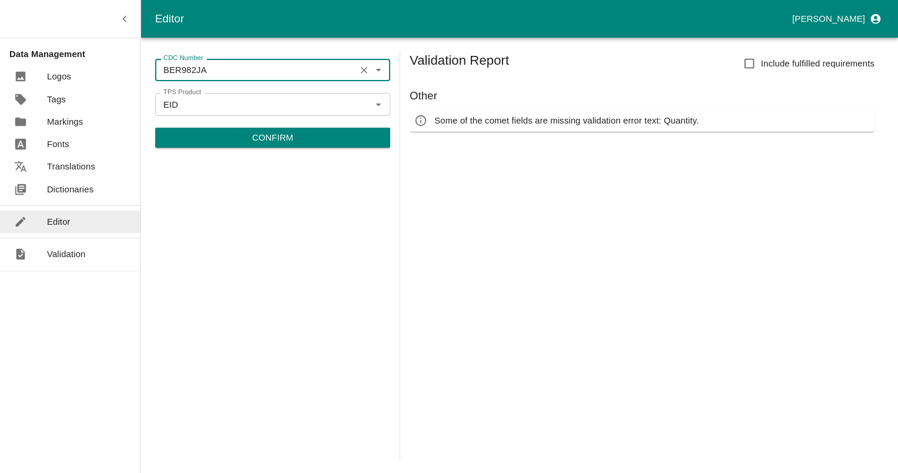
click at [269, 141] on p "Confirm" at bounding box center [272, 137] width 41 height 13
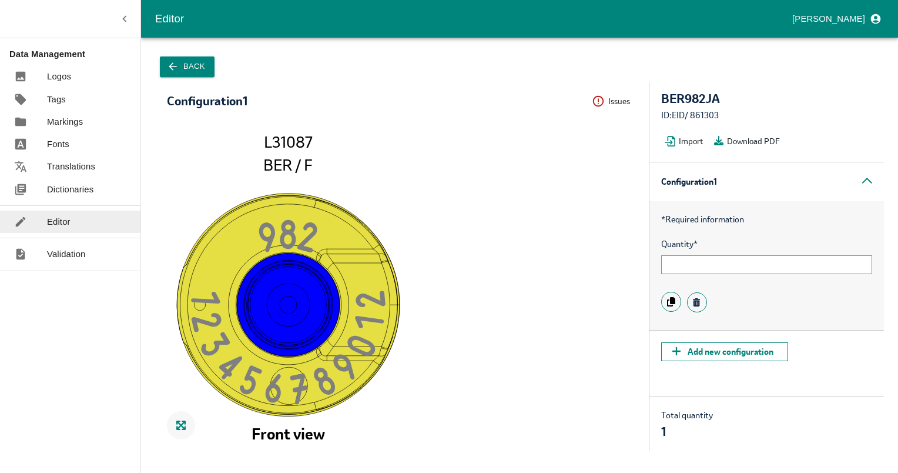
drag, startPoint x: 258, startPoint y: 163, endPoint x: 303, endPoint y: 171, distance: 45.2
click at [303, 171] on icon "98 2 12345678901 2 L31087 BER / F Front view" at bounding box center [402, 286] width 470 height 306
click at [168, 66] on icon "button" at bounding box center [173, 67] width 12 height 12
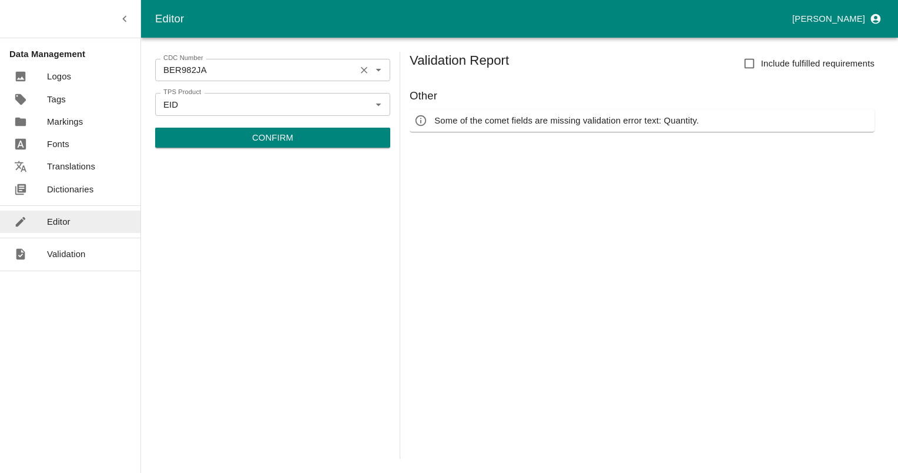
click at [364, 69] on icon "Clear" at bounding box center [364, 70] width 11 height 11
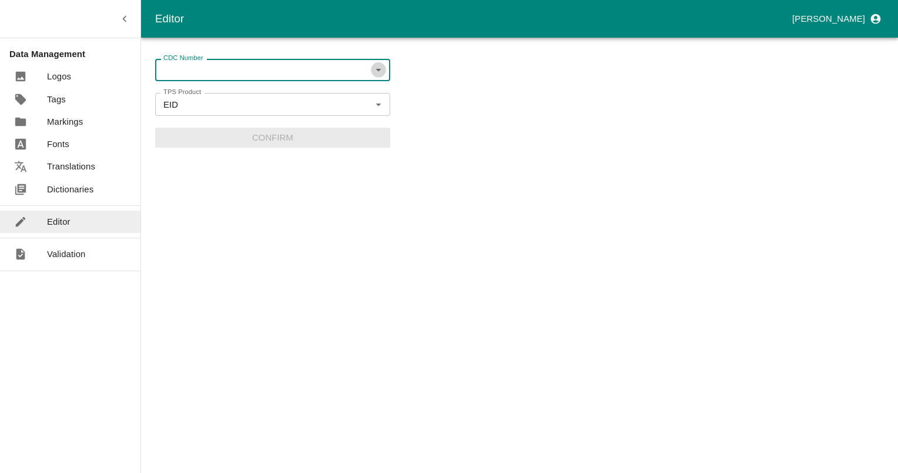
click at [381, 73] on icon "Open" at bounding box center [378, 70] width 13 height 13
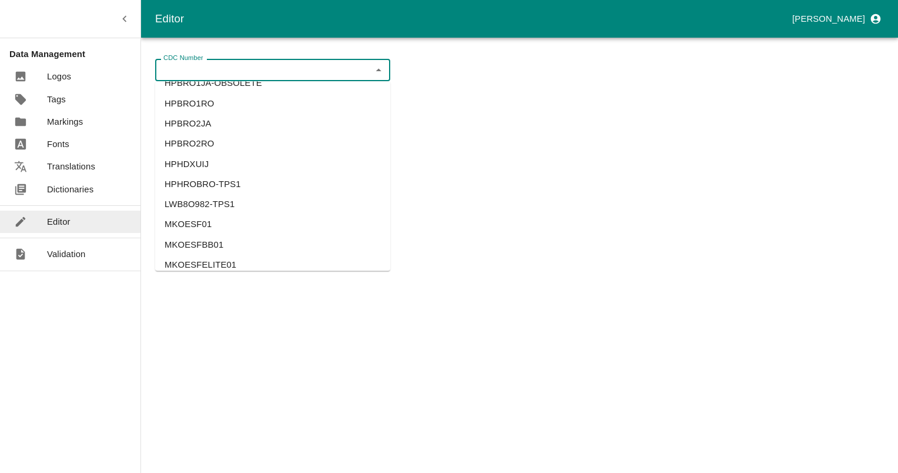
scroll to position [2107, 0]
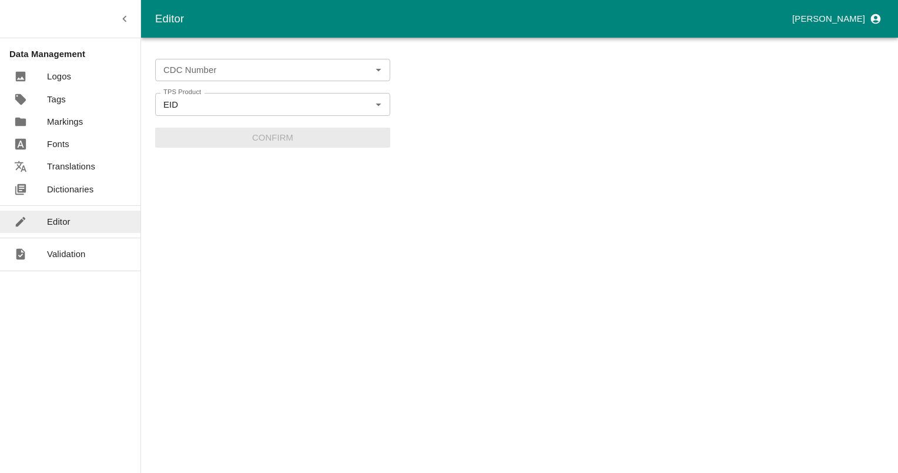
click at [265, 75] on input "CDC Number" at bounding box center [263, 69] width 209 height 15
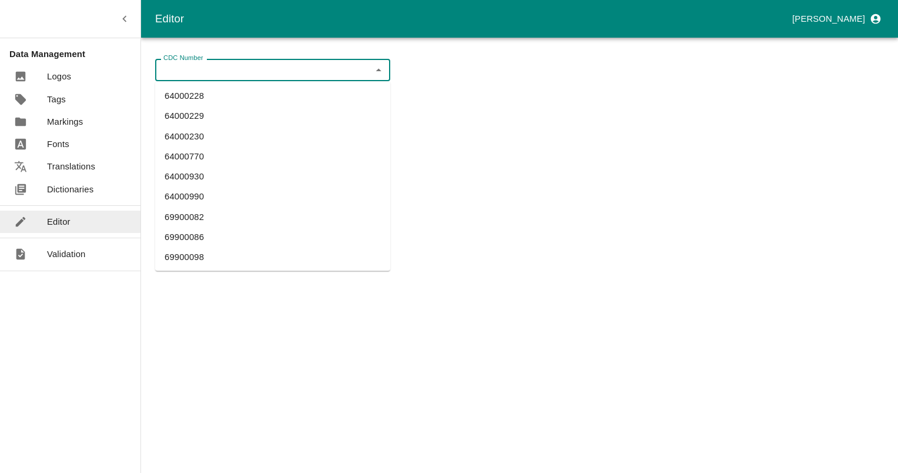
click at [433, 128] on div "CDC Number CDC Number TPS Product EID TPS Product Confirm" at bounding box center [519, 255] width 729 height 407
click at [327, 69] on input "CDC Number" at bounding box center [263, 69] width 209 height 15
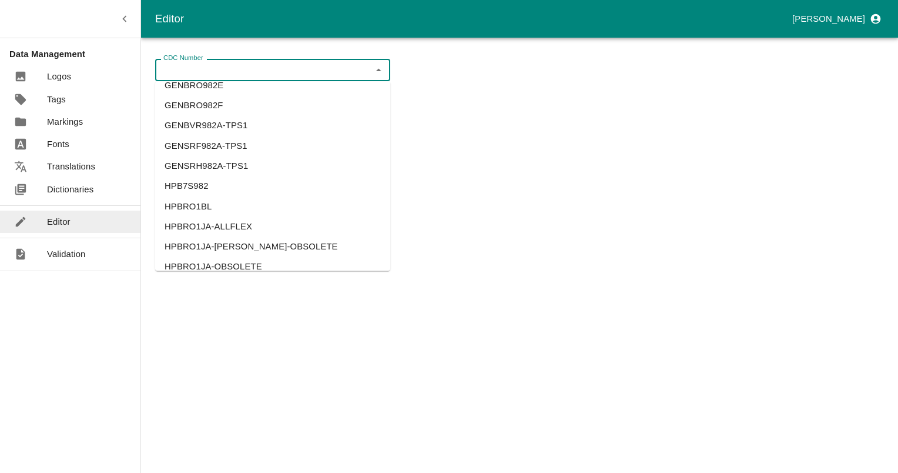
scroll to position [1989, 0]
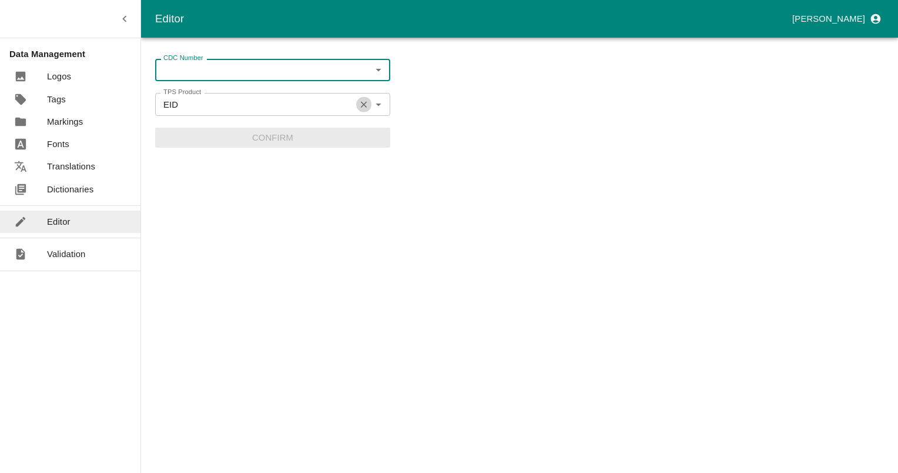
click at [365, 103] on icon "Clear" at bounding box center [364, 104] width 6 height 6
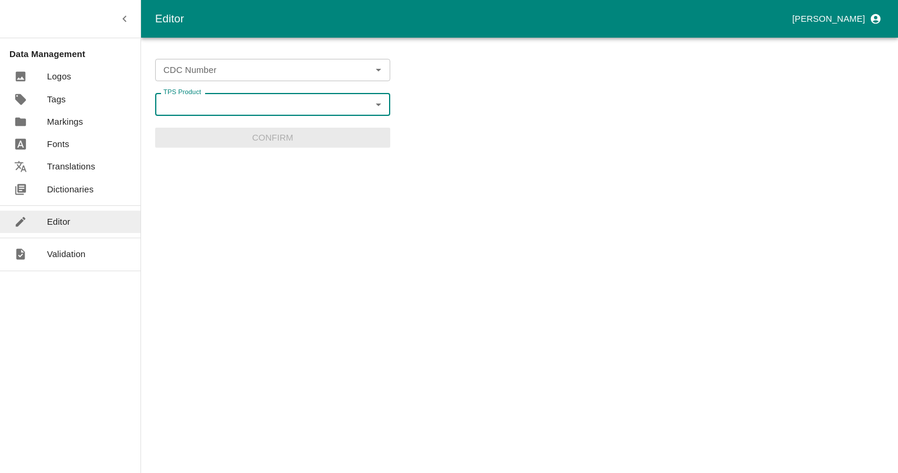
click at [334, 106] on input "TPS Product" at bounding box center [263, 103] width 209 height 15
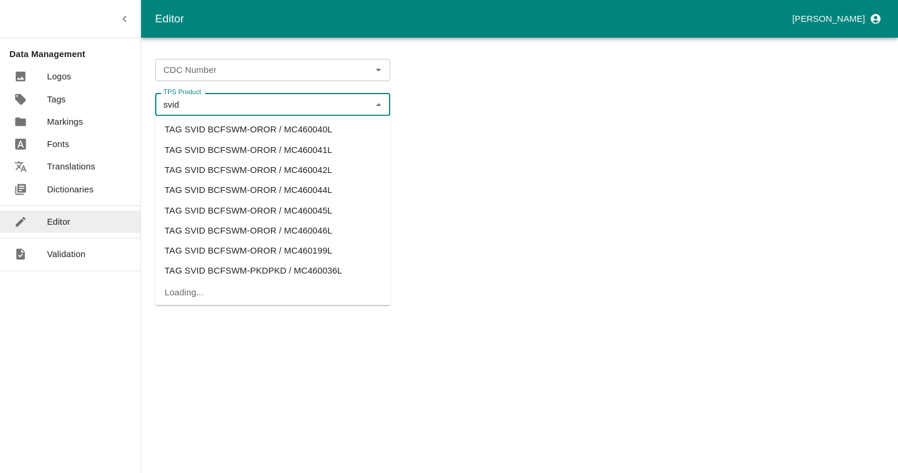
scroll to position [9923, 0]
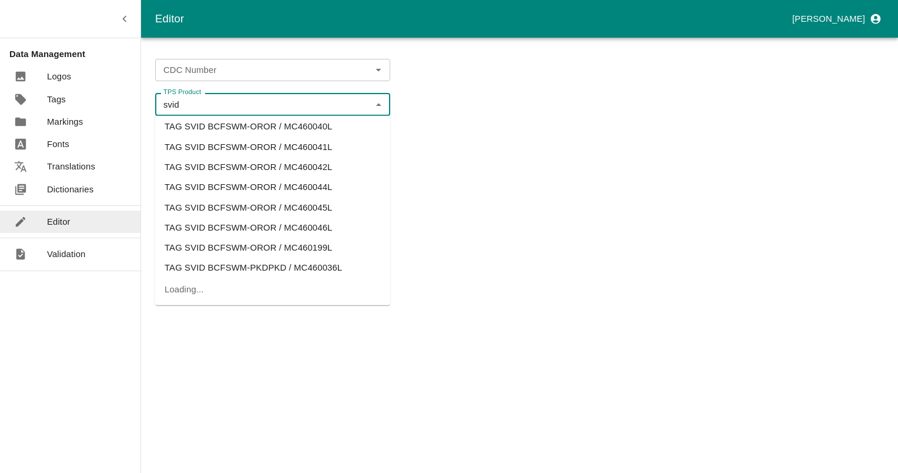
click at [192, 268] on li "TAG SVID BCFSWM-PKDPKD / MC460036L" at bounding box center [272, 268] width 235 height 20
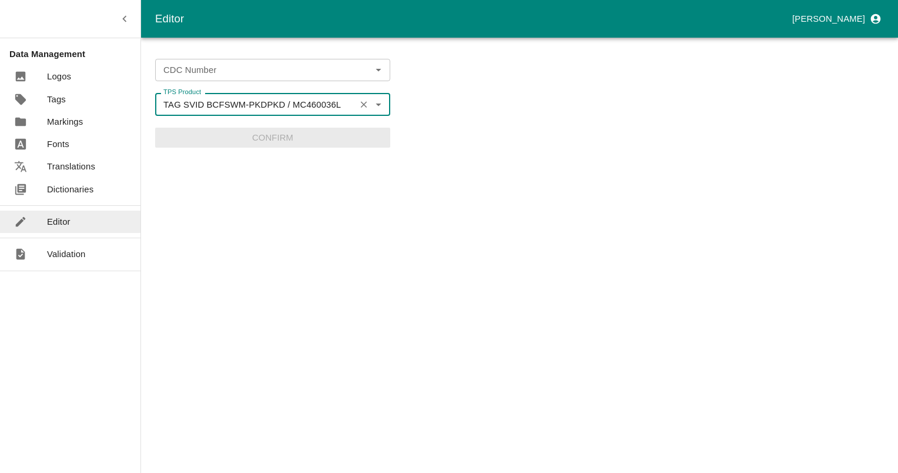
type input "TAG SVID BCFSWM-PKDPKD / MC460036L"
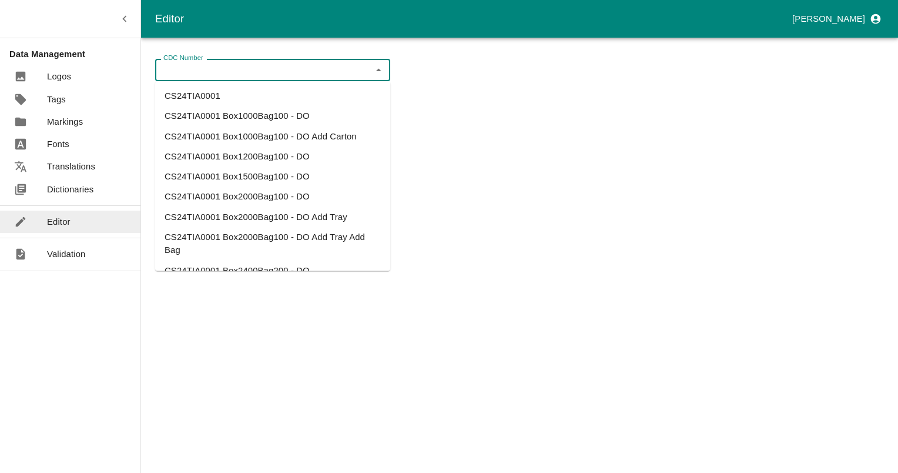
click at [292, 69] on input "CDC Number" at bounding box center [263, 69] width 209 height 15
click at [203, 87] on li "CS24TIA0001" at bounding box center [272, 96] width 235 height 20
type input "CS24TIA0001"
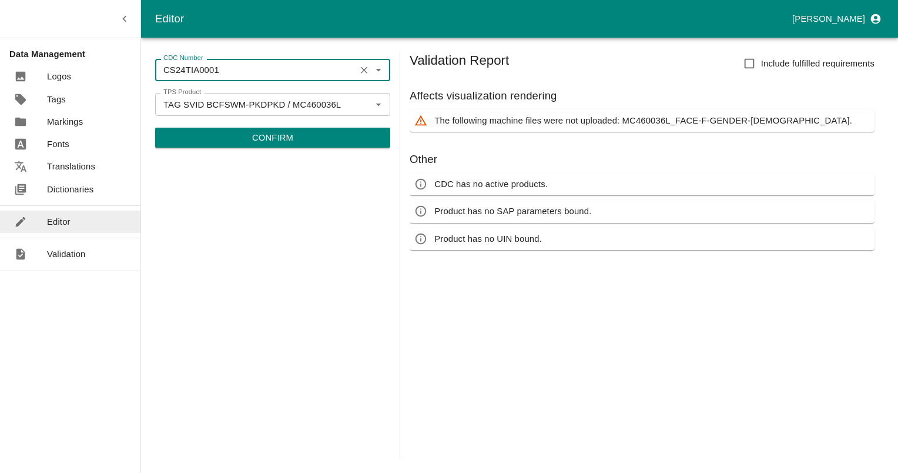
click at [275, 142] on p "Confirm" at bounding box center [272, 137] width 41 height 13
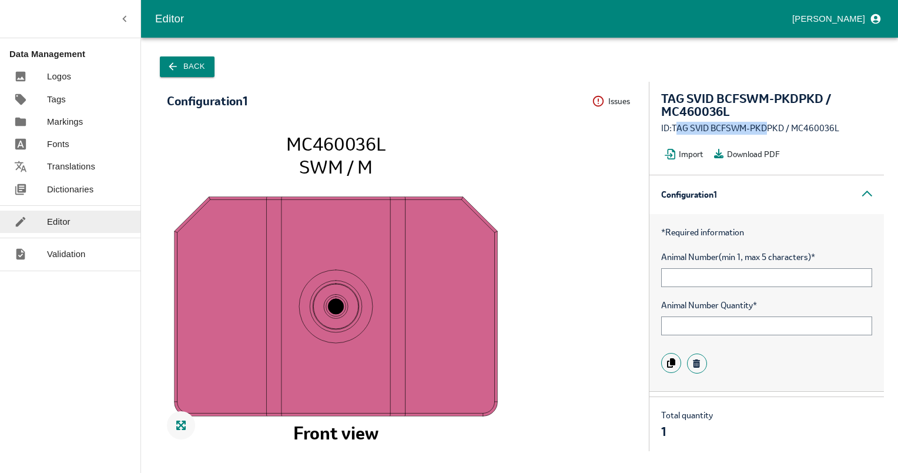
drag, startPoint x: 766, startPoint y: 127, endPoint x: 677, endPoint y: 129, distance: 89.4
click at [677, 129] on div "ID: TAG SVID BCFSWM-PKDPKD / MC460036L" at bounding box center [766, 128] width 211 height 13
click at [186, 64] on button "Back" at bounding box center [187, 66] width 55 height 21
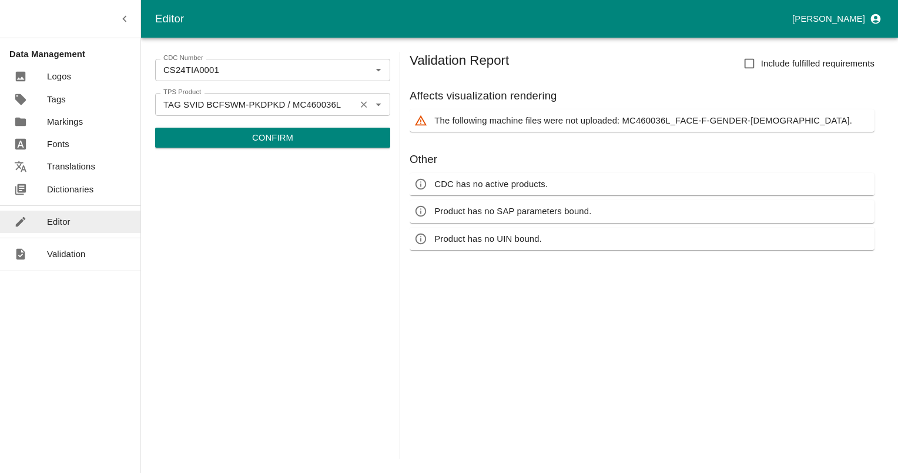
drag, startPoint x: 362, startPoint y: 104, endPoint x: 350, endPoint y: 108, distance: 11.7
click at [360, 104] on icon "Clear" at bounding box center [364, 104] width 11 height 11
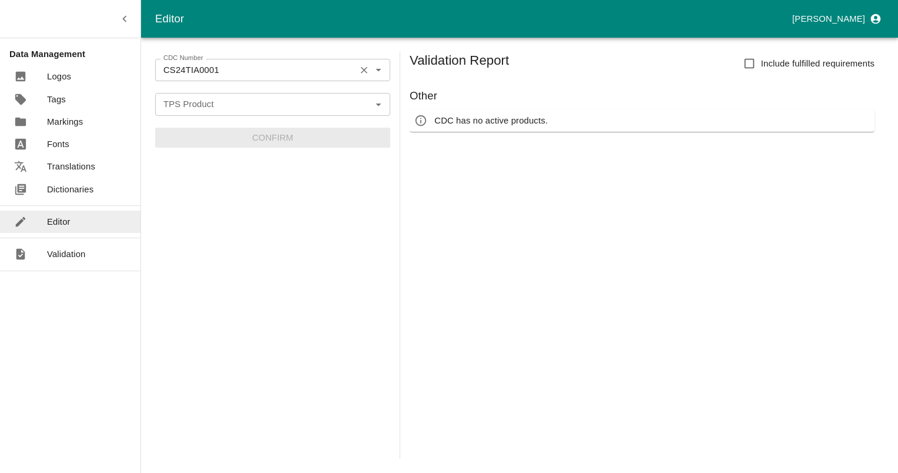
drag, startPoint x: 361, startPoint y: 66, endPoint x: 336, endPoint y: 78, distance: 27.9
click at [361, 66] on icon "Clear" at bounding box center [364, 70] width 11 height 11
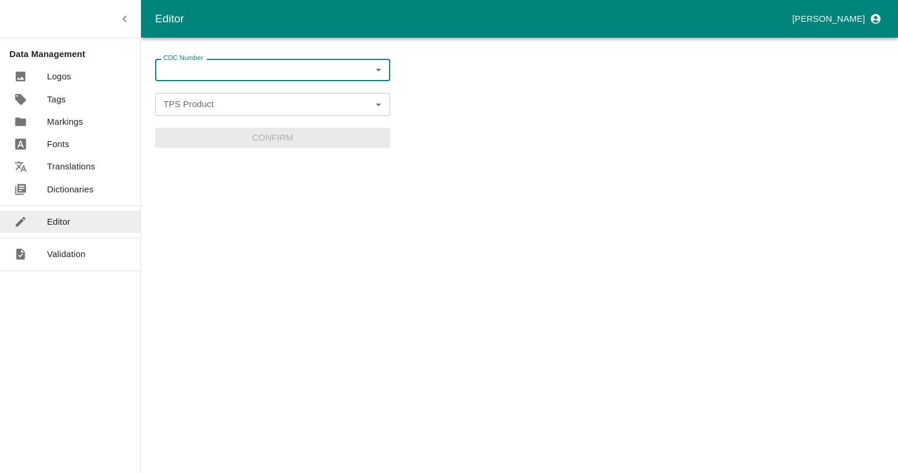
click at [240, 103] on input "TPS Product" at bounding box center [263, 103] width 209 height 15
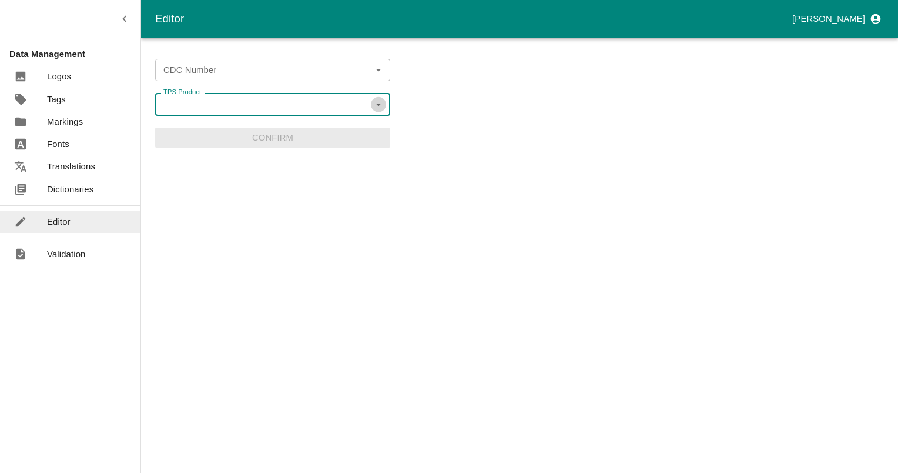
click at [383, 107] on icon "Open" at bounding box center [378, 104] width 13 height 13
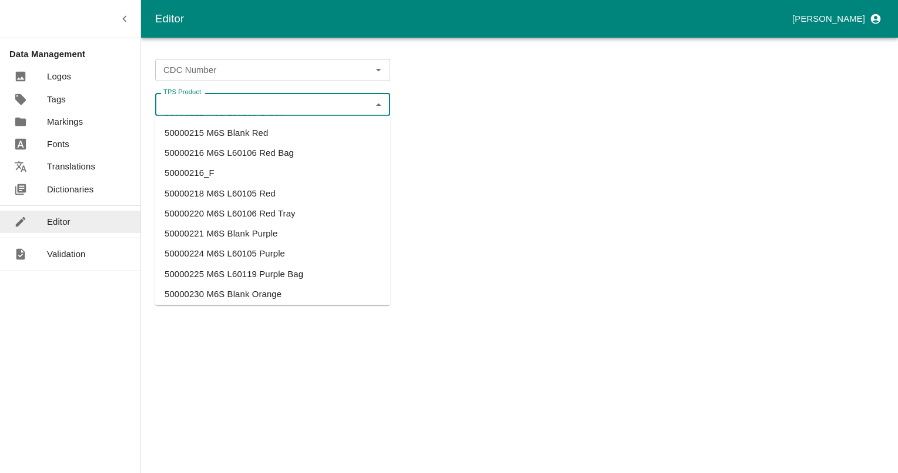
scroll to position [10099, 0]
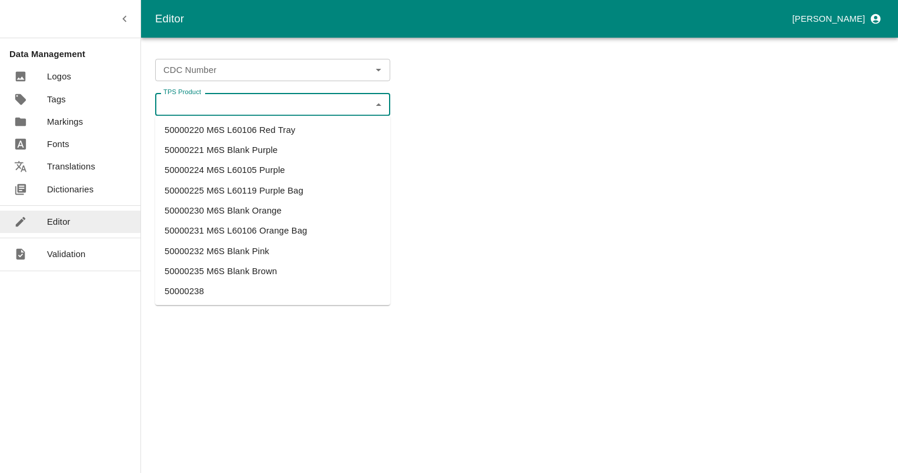
click at [254, 233] on li "50000231 M6S L60106 Orange Bag" at bounding box center [272, 230] width 235 height 20
type input "50000231 M6S L60106 Orange Bag"
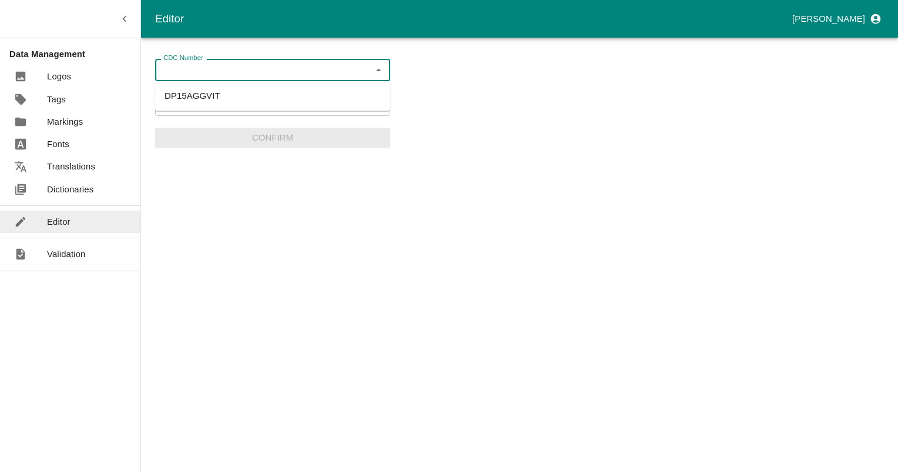
click at [279, 69] on input "CDC Number" at bounding box center [263, 69] width 209 height 15
click at [201, 91] on li "DP15AGGVIT" at bounding box center [272, 96] width 235 height 20
type input "DP15AGGVIT"
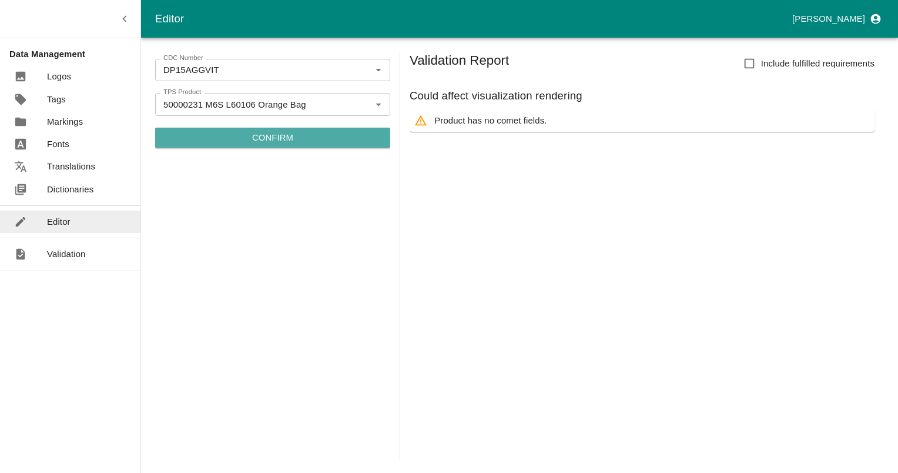
click at [272, 139] on p "Confirm" at bounding box center [272, 137] width 41 height 13
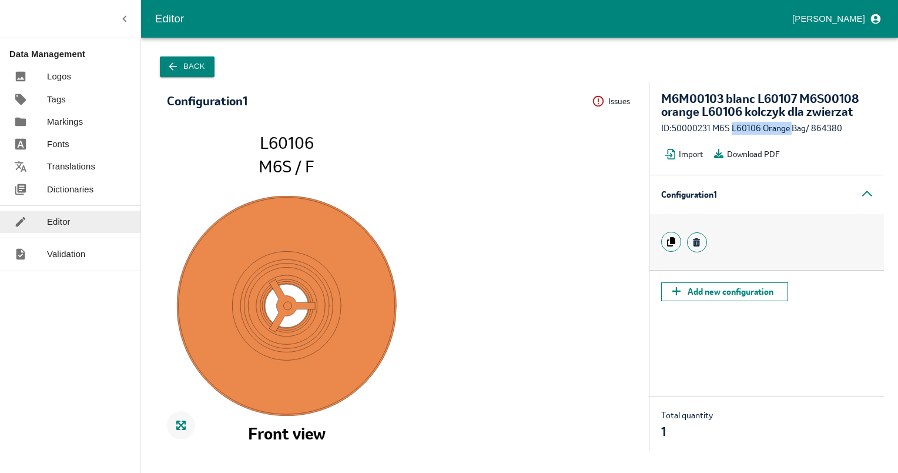
drag, startPoint x: 732, startPoint y: 129, endPoint x: 792, endPoint y: 121, distance: 60.5
click at [792, 121] on div "M6M00103 blanc L60107 M6S00108 orange L60106 kolczyk dla zwierzat ID: 50000231 …" at bounding box center [767, 128] width 235 height 93
